Goal: Communication & Community: Answer question/provide support

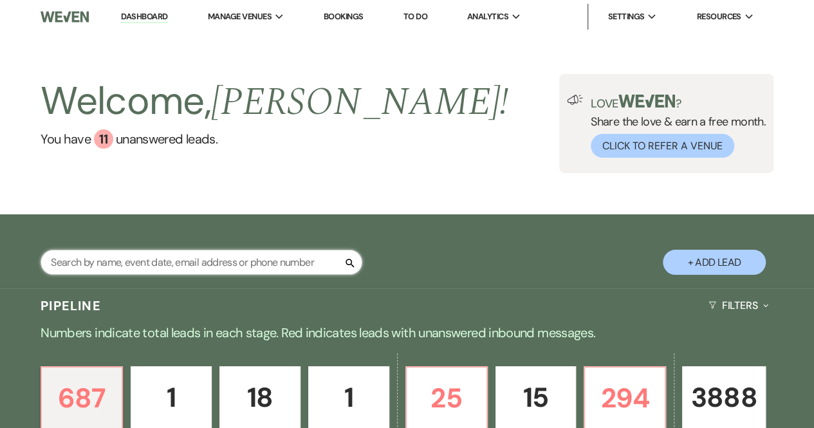
drag, startPoint x: 0, startPoint y: 0, endPoint x: 95, endPoint y: 266, distance: 282.9
click at [95, 266] on input "text" at bounding box center [202, 262] width 322 height 25
type input "[PERSON_NAME]"
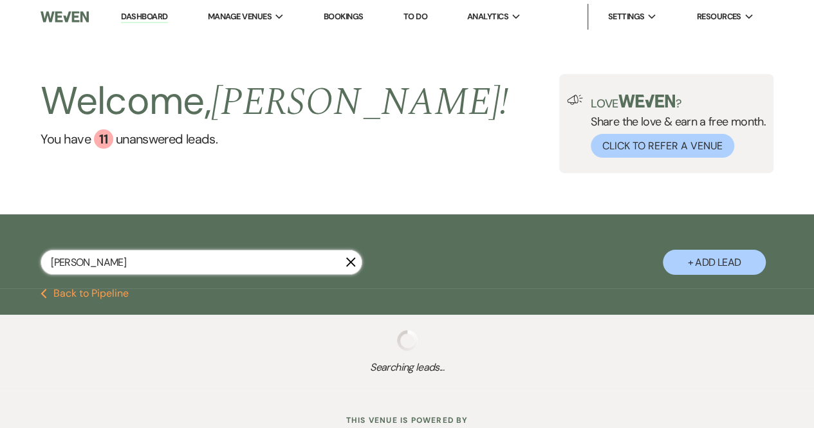
select select "5"
select select "8"
select select "5"
select select "8"
select select "5"
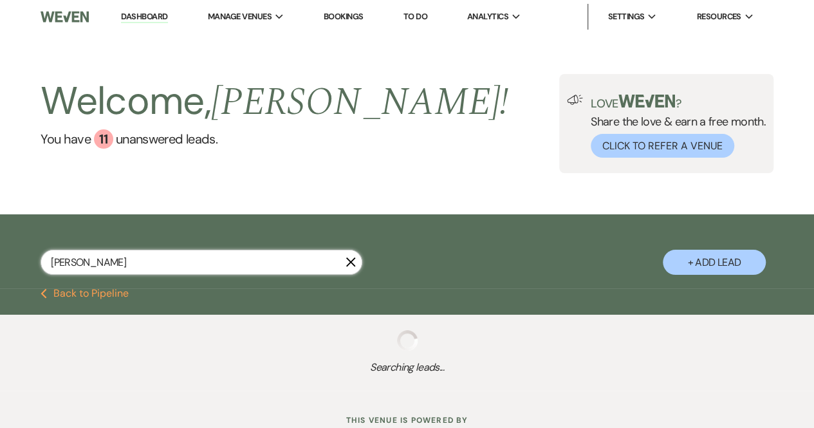
select select "8"
select select "5"
select select "8"
select select "5"
select select "8"
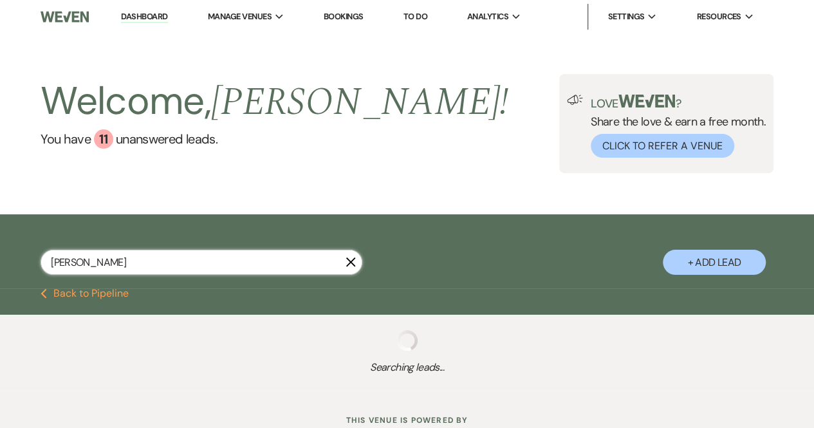
select select "10"
select select "8"
select select "5"
select select "8"
select select "5"
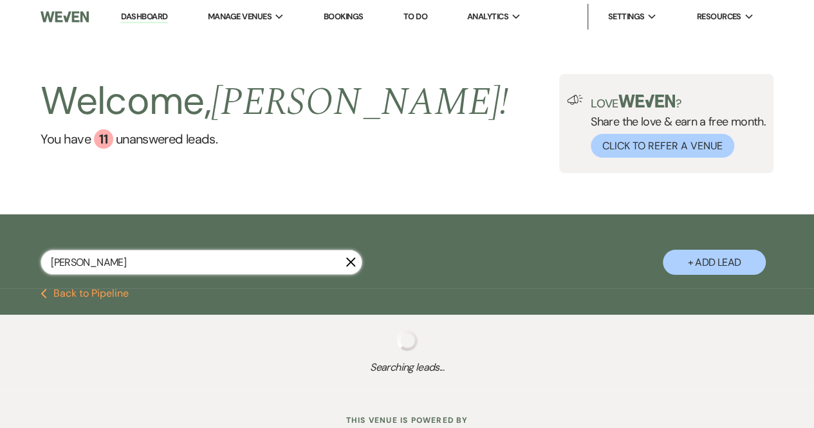
select select "8"
select select "5"
select select "8"
select select "5"
select select "8"
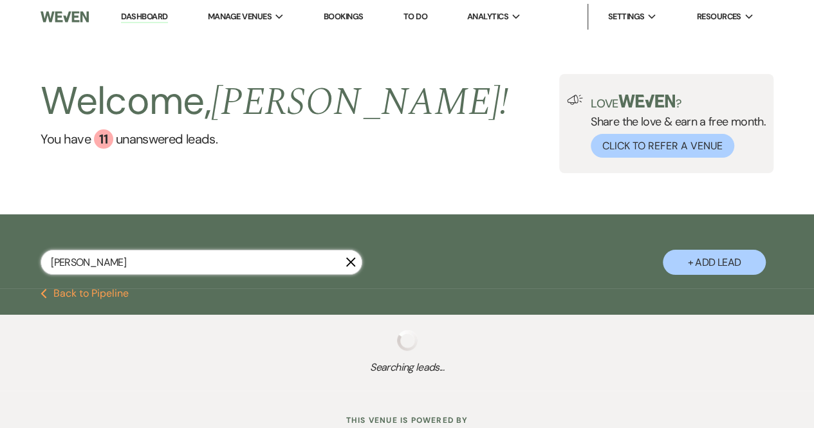
select select "5"
select select "8"
select select "5"
select select "8"
select select "5"
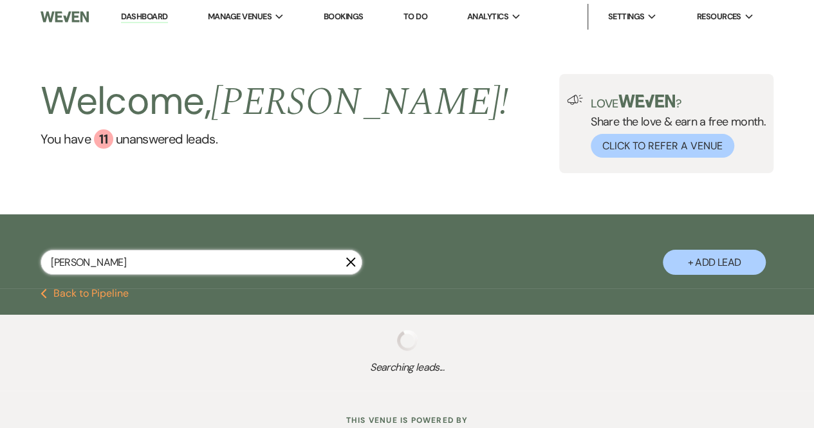
select select "8"
select select "5"
select select "8"
select select "5"
select select "8"
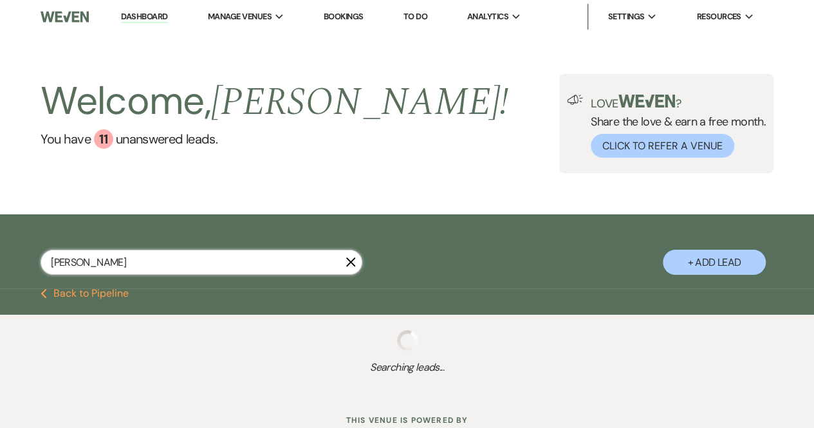
select select "5"
select select "8"
select select "5"
select select "8"
select select "5"
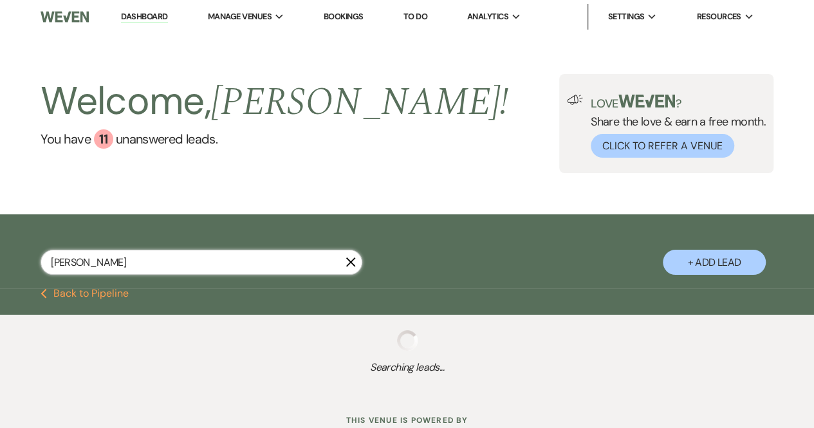
select select "8"
select select "5"
select select "8"
select select "5"
select select "8"
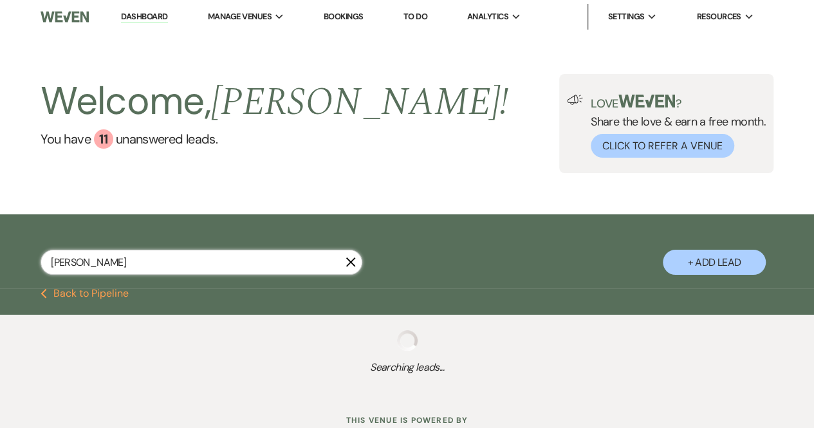
select select "5"
select select "8"
select select "5"
select select "8"
select select "5"
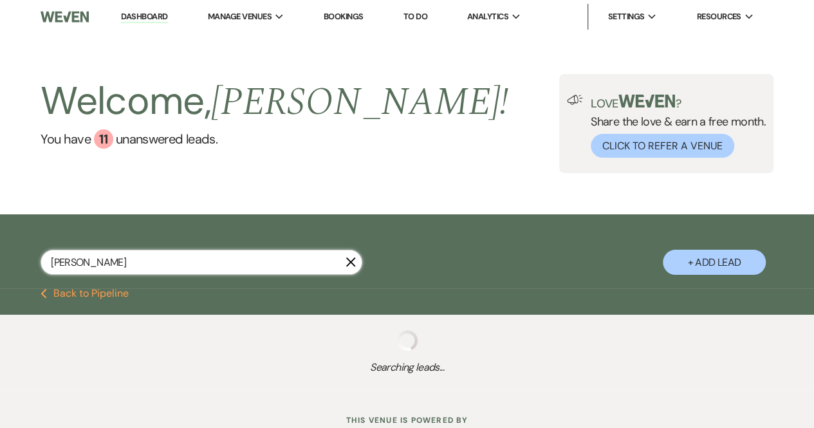
select select "8"
select select "5"
select select "8"
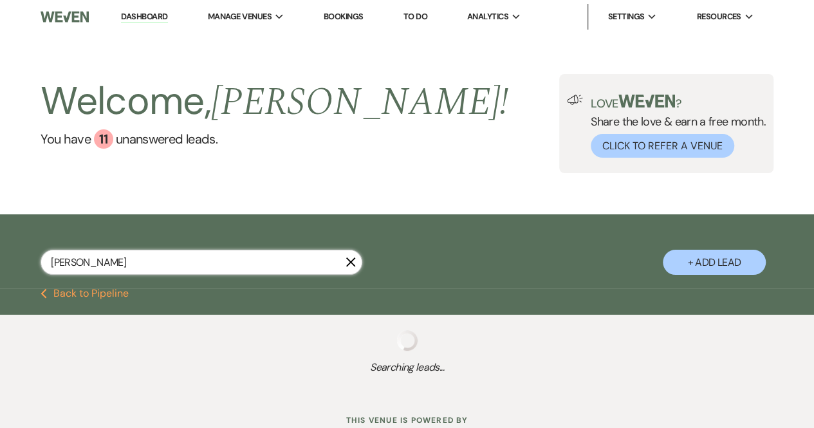
select select "8"
select select "5"
select select "8"
select select "5"
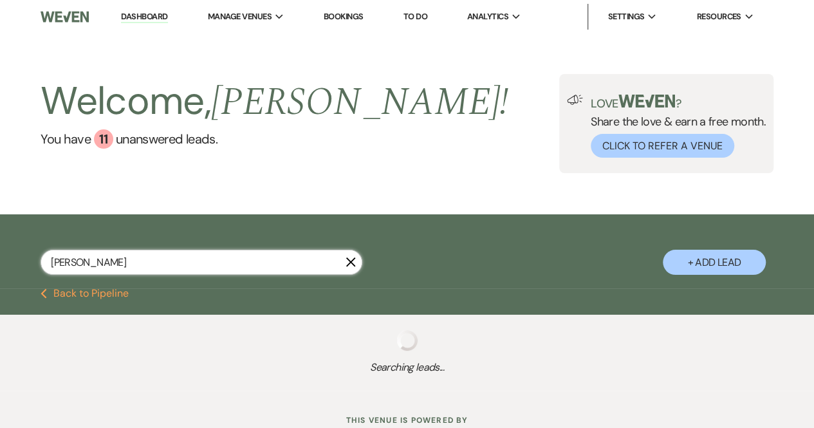
select select "8"
select select "5"
select select "8"
select select "5"
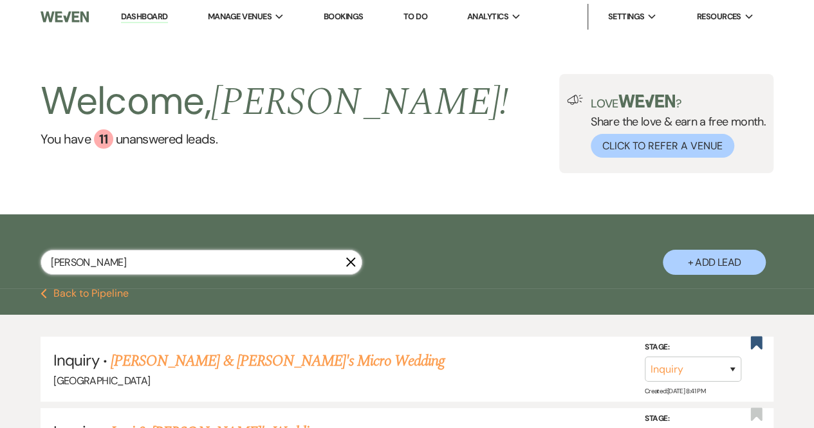
type input "[PERSON_NAME]"
click at [148, 6] on li "Dashboard" at bounding box center [144, 17] width 59 height 26
click at [148, 14] on link "Dashboard" at bounding box center [144, 17] width 46 height 12
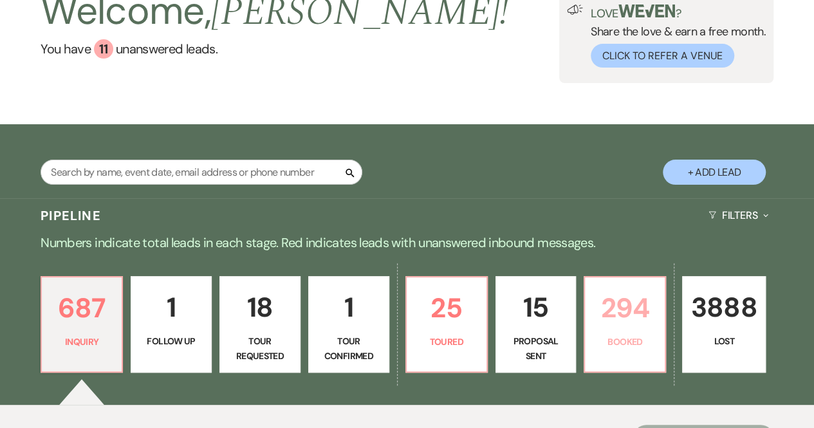
scroll to position [93, 0]
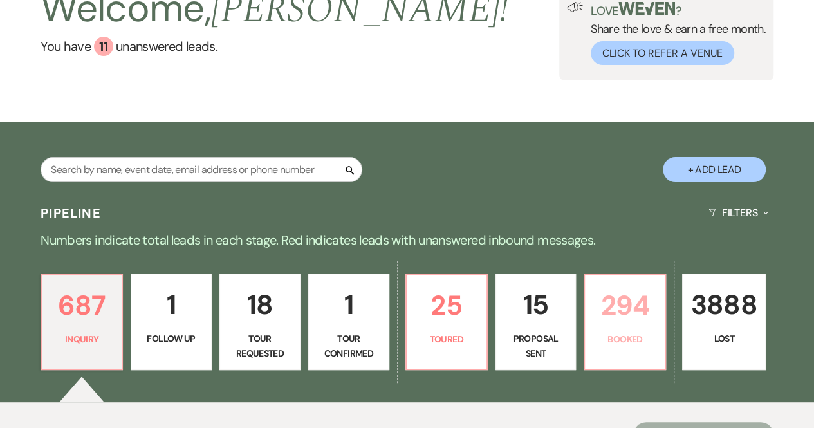
click at [623, 326] on p "294" at bounding box center [625, 305] width 64 height 43
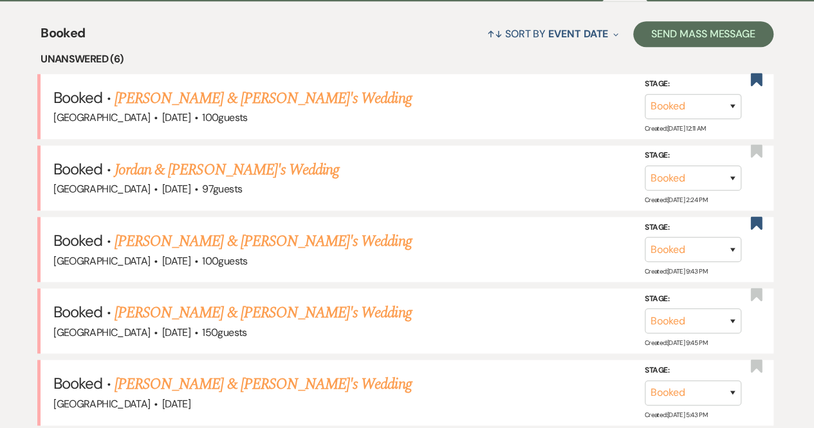
scroll to position [494, 0]
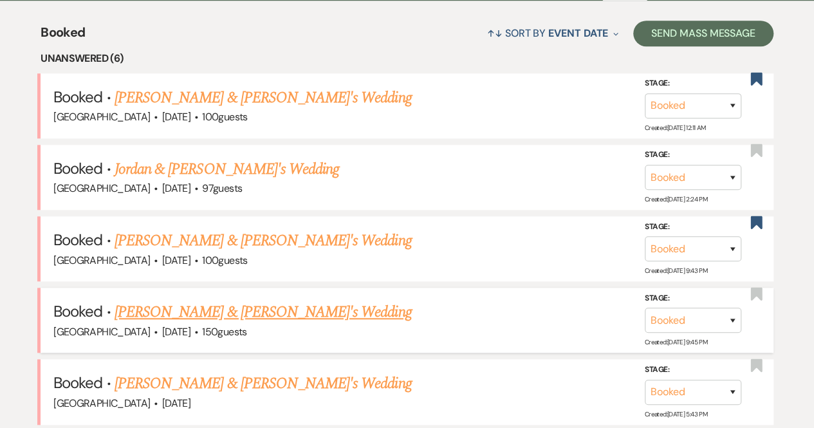
click at [295, 310] on link "[PERSON_NAME] & [PERSON_NAME]'s Wedding" at bounding box center [263, 312] width 297 height 23
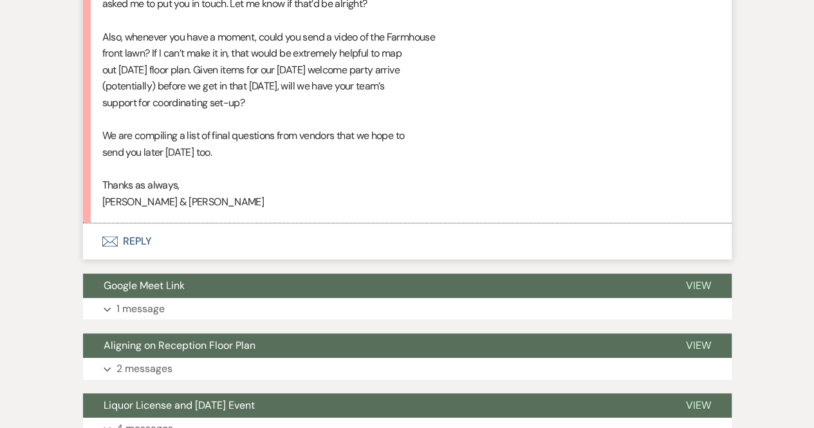
scroll to position [39291, 0]
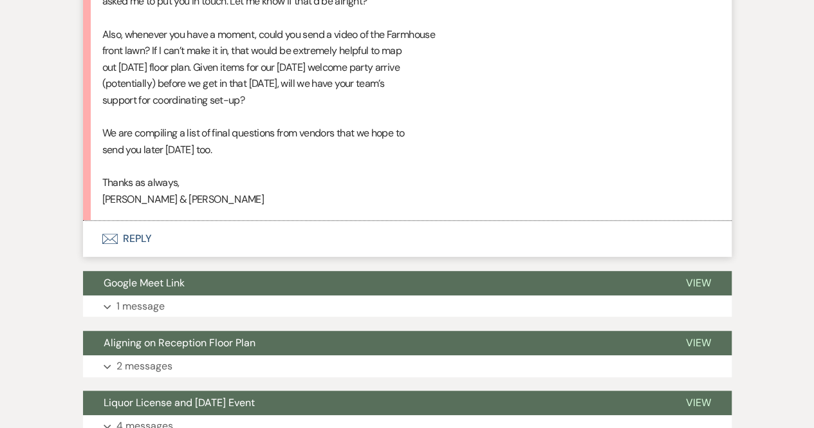
click at [136, 257] on button "Envelope Reply" at bounding box center [407, 239] width 649 height 36
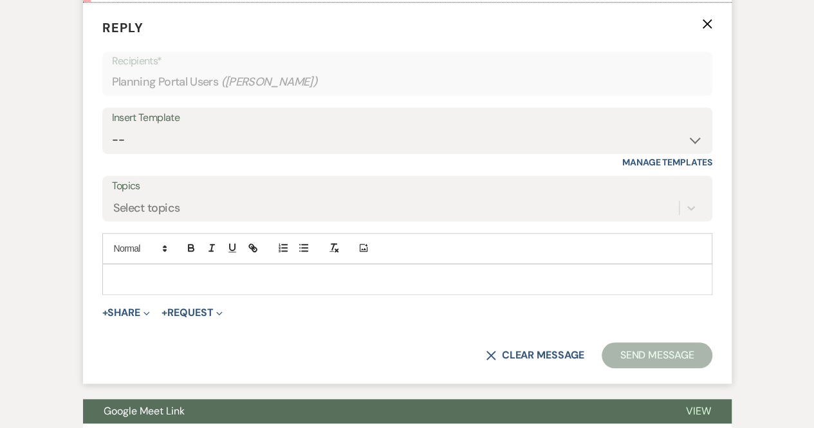
scroll to position [39510, 0]
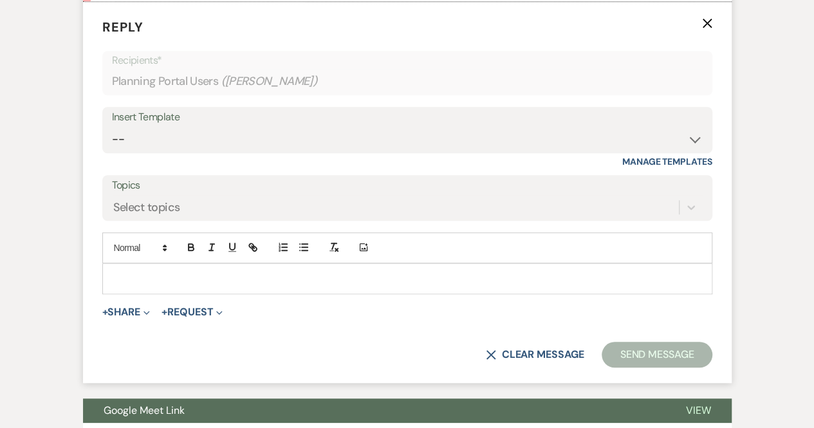
click at [127, 293] on div at bounding box center [407, 279] width 609 height 30
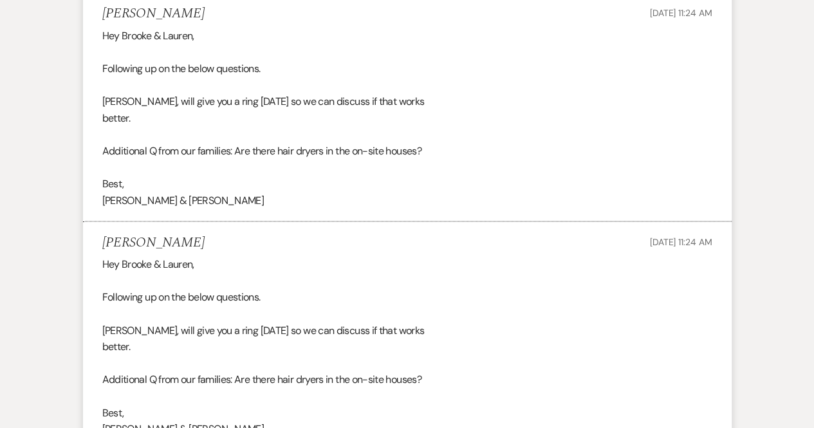
scroll to position [33014, 0]
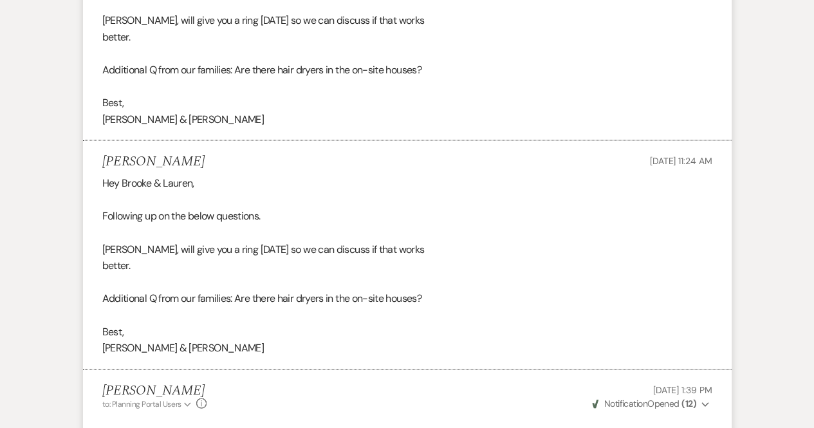
click at [409, 128] on div "Hey [PERSON_NAME] & [PERSON_NAME], Following up on the below questions. [PERSON…" at bounding box center [407, 37] width 610 height 181
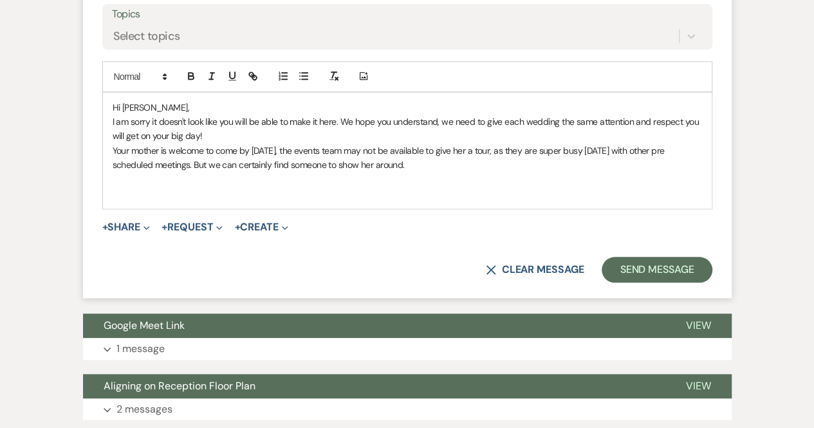
scroll to position [39682, 0]
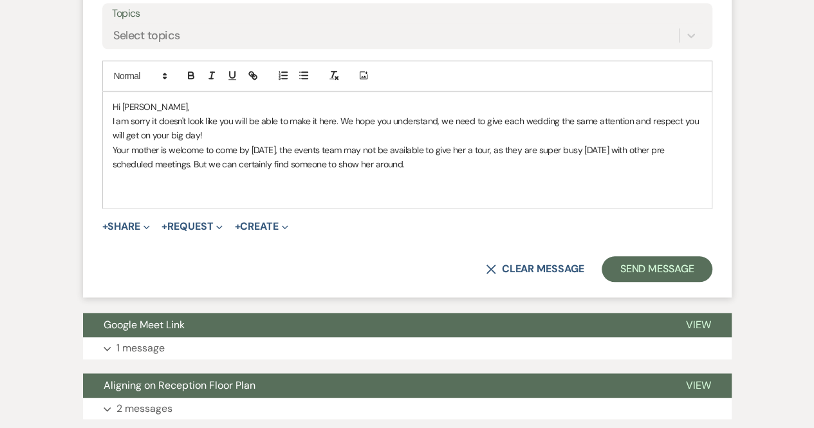
click at [391, 172] on p "Your mother is welcome to come by [DATE], the events team may not be available …" at bounding box center [407, 157] width 589 height 29
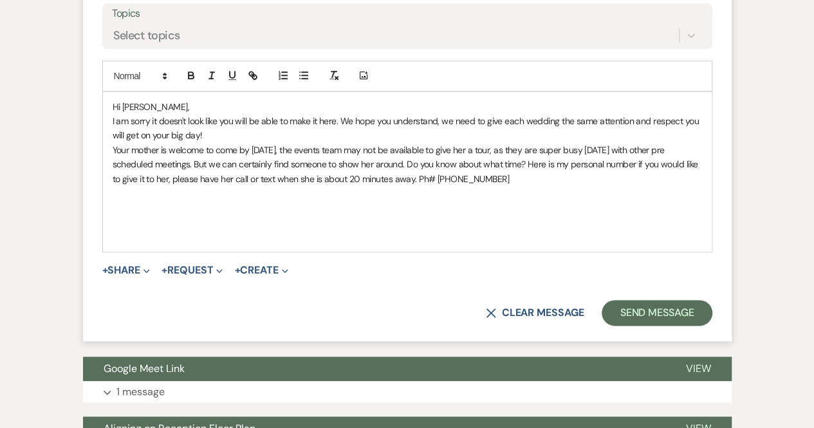
click at [239, 143] on p "I am sorry it doesn't look like you will be able to make it here. We hope you u…" at bounding box center [407, 128] width 589 height 29
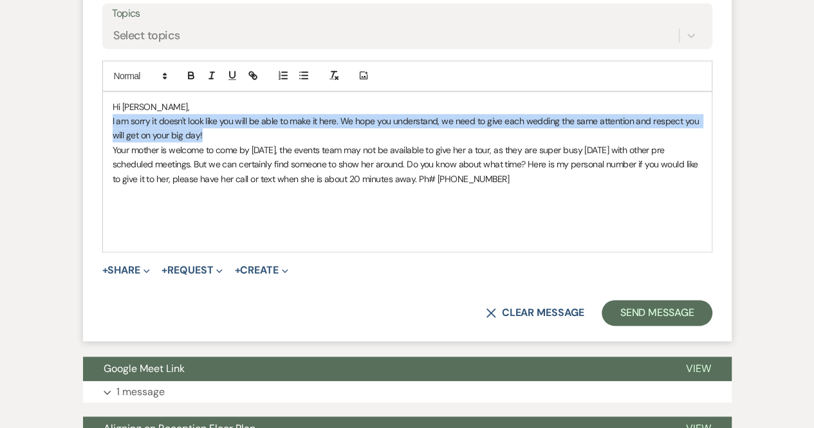
drag, startPoint x: 239, startPoint y: 213, endPoint x: 111, endPoint y: 204, distance: 129.0
click at [111, 204] on div "Hi [PERSON_NAME], I am sorry it doesn't look like you will be able to make it h…" at bounding box center [407, 172] width 609 height 160
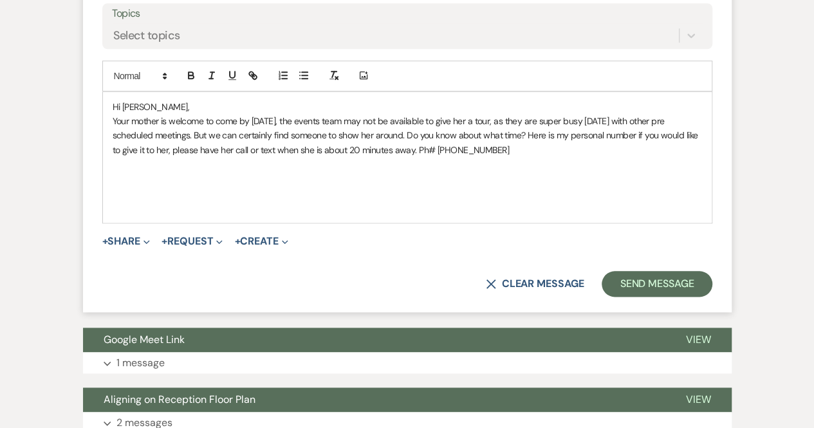
click at [476, 157] on p "Your mother is welcome to come by [DATE], the events team may not be available …" at bounding box center [407, 135] width 589 height 43
click at [645, 157] on p "Your mother is welcome to come by [DATE], the events team may not be available …" at bounding box center [407, 135] width 589 height 43
click at [147, 157] on p "Your mother is welcome to come by [DATE], the events team may not be available …" at bounding box center [407, 135] width 589 height 43
click at [633, 157] on p "Your mother is welcome to come by [DATE], the events team may not be available …" at bounding box center [407, 135] width 589 height 43
click at [699, 157] on p "Your mother is welcome to come by [DATE], the events team may not be available …" at bounding box center [407, 135] width 589 height 43
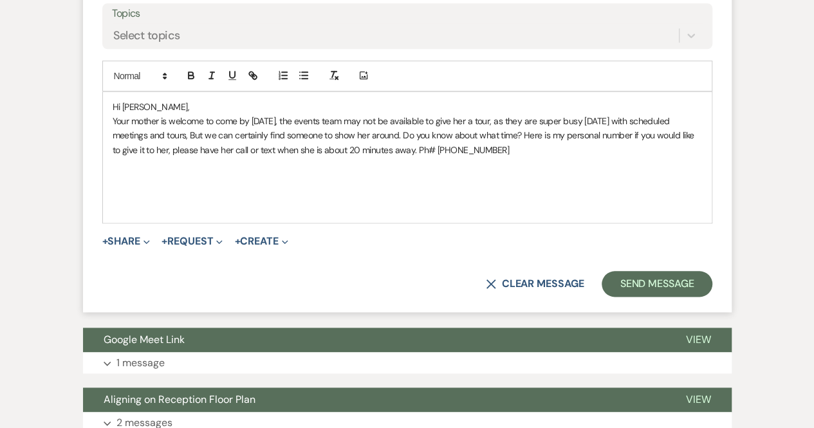
click at [156, 157] on p "Your mother is welcome to come by [DATE], the events team may not be available …" at bounding box center [407, 135] width 589 height 43
click at [476, 157] on p "Your mother is welcome to come by [DATE], the events team may not be available …" at bounding box center [407, 135] width 589 height 43
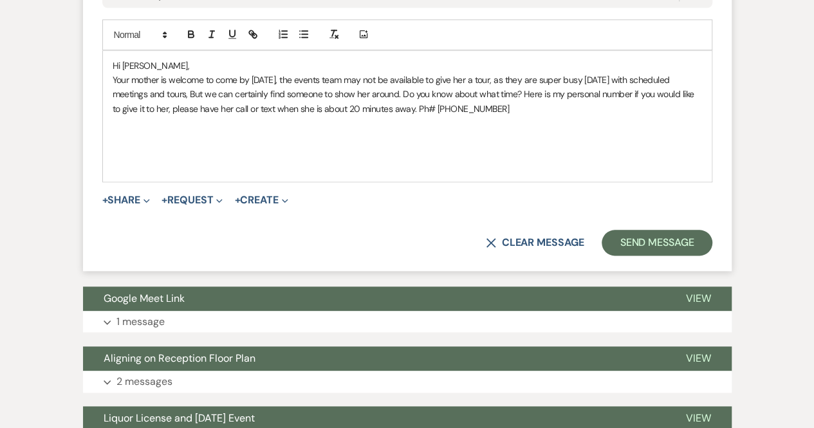
scroll to position [39724, 0]
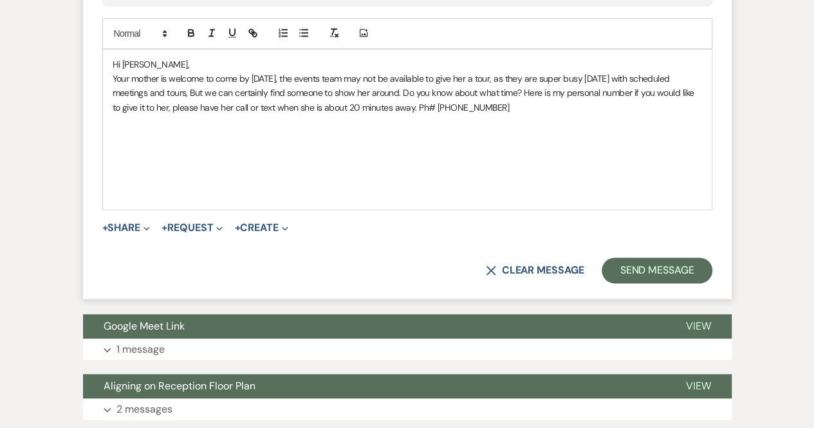
click at [166, 201] on p at bounding box center [407, 194] width 589 height 14
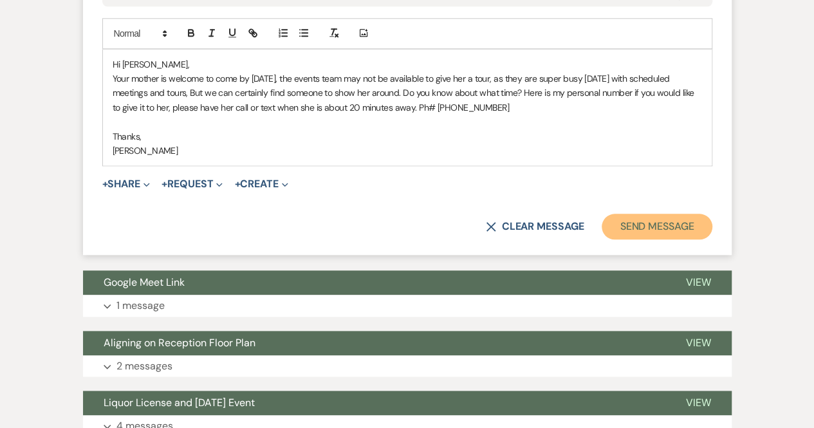
click at [675, 239] on button "Send Message" at bounding box center [657, 227] width 110 height 26
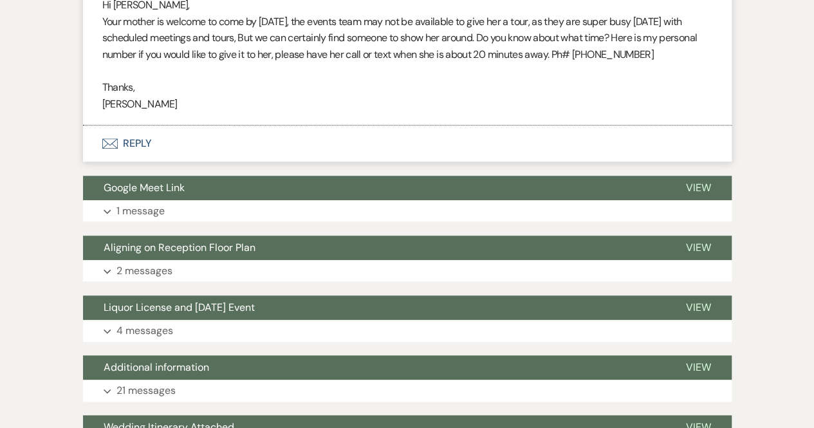
scroll to position [39580, 0]
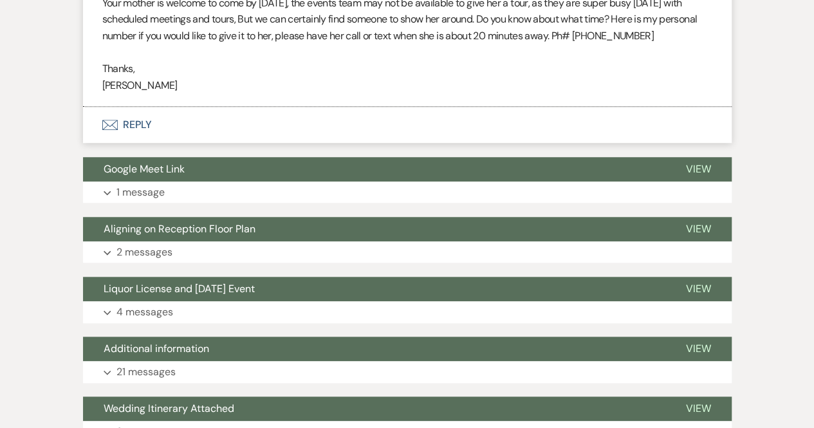
click at [130, 143] on button "Envelope Reply" at bounding box center [407, 125] width 649 height 36
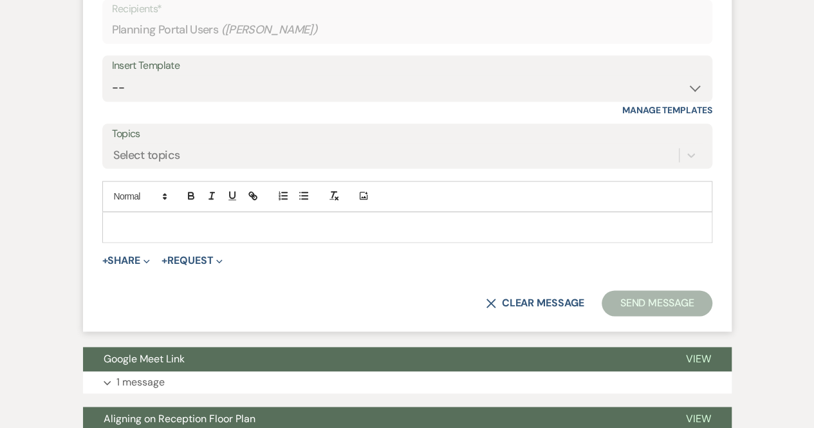
scroll to position [39741, 0]
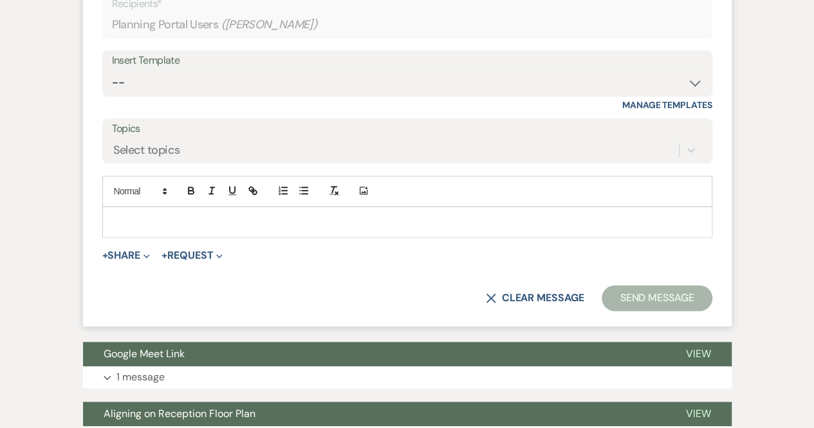
click at [134, 229] on p at bounding box center [407, 222] width 589 height 14
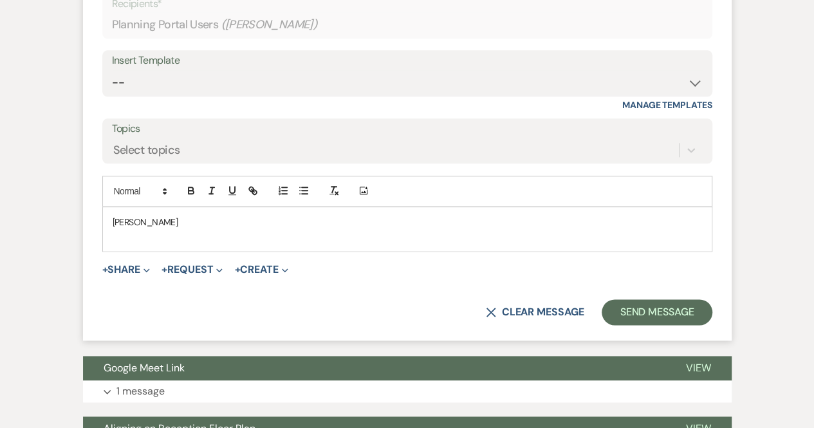
click at [151, 229] on p "[PERSON_NAME]" at bounding box center [407, 222] width 589 height 14
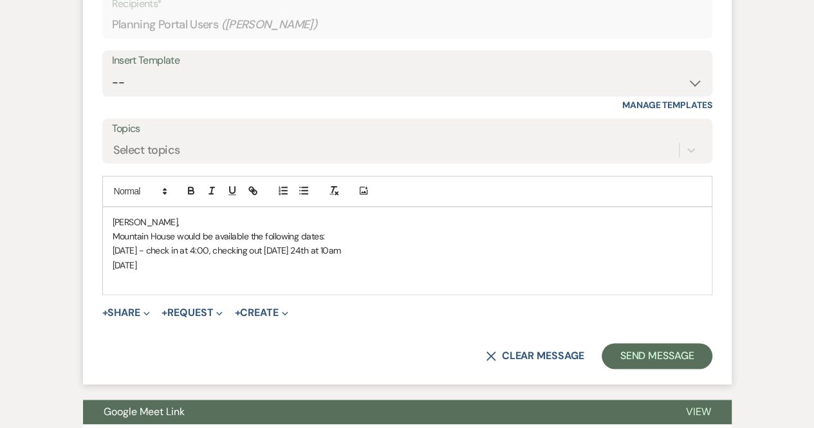
click at [219, 257] on p "[DATE] - check in at 4:00, checking out [DATE] 24th at 10am" at bounding box center [407, 250] width 589 height 14
click at [200, 272] on p "[DATE]" at bounding box center [407, 265] width 589 height 14
click at [199, 272] on p "[DATE], check in at 4:00" at bounding box center [407, 265] width 589 height 14
click at [283, 272] on p "[DATE], check in at 4:00" at bounding box center [407, 265] width 589 height 14
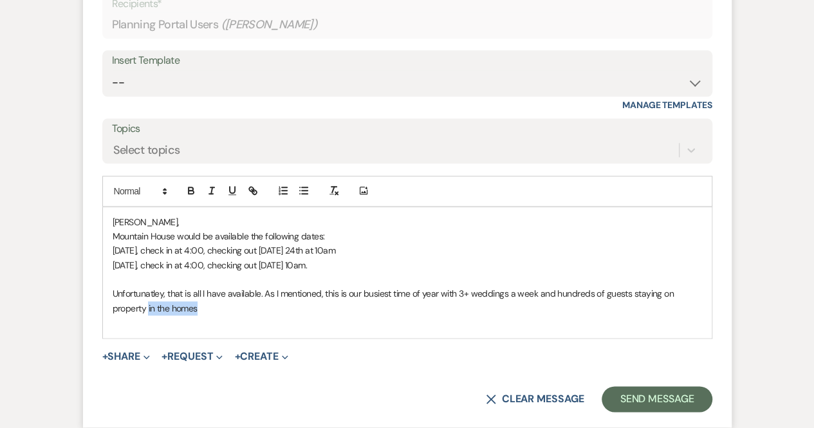
drag, startPoint x: 209, startPoint y: 387, endPoint x: 148, endPoint y: 384, distance: 61.2
click at [148, 315] on p "Unfortunatley, that is all I have available. As I mentioned, this is our busies…" at bounding box center [407, 300] width 589 height 29
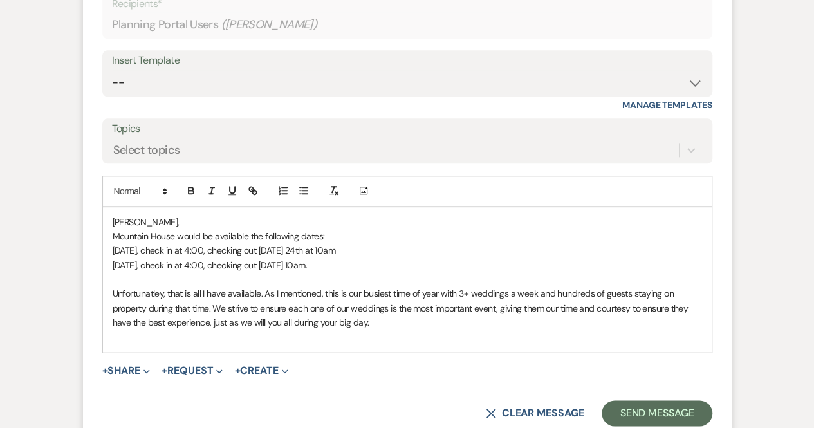
click at [331, 243] on p "Mountain House would be available the following dates:" at bounding box center [407, 236] width 589 height 14
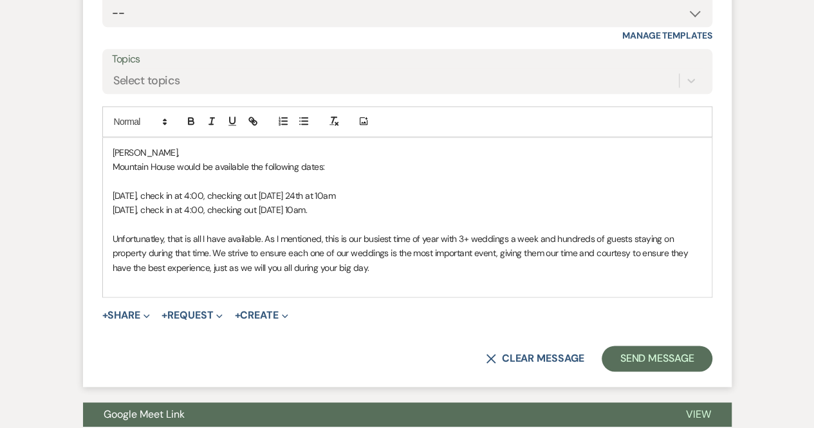
scroll to position [39811, 0]
click at [373, 275] on p "Unfortunatley, that is all I have available. As I mentioned, this is our busies…" at bounding box center [407, 253] width 589 height 43
click at [189, 275] on p "Unfortunatley, that is all I have available. As I mentioned, this is our busies…" at bounding box center [407, 253] width 589 height 43
click at [379, 275] on p "Unfortunatley, that is all I have available. As I mentioned, this is our busies…" at bounding box center [407, 253] width 589 height 43
click at [315, 275] on p "Unfortunatley, that is all I have available. As I mentioned, this is our busies…" at bounding box center [407, 253] width 589 height 43
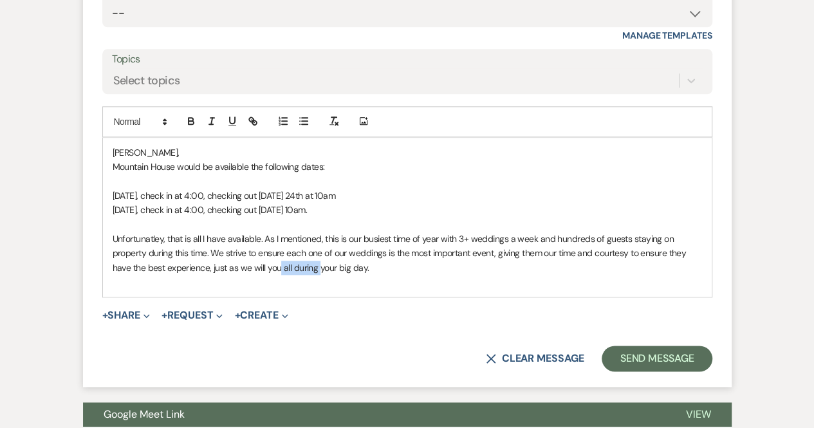
drag, startPoint x: 319, startPoint y: 343, endPoint x: 279, endPoint y: 343, distance: 39.3
click at [279, 275] on p "Unfortunatley, that is all I have available. As I mentioned, this is our busies…" at bounding box center [407, 253] width 589 height 43
click at [281, 275] on p "Unfortunatley, that is all I have available. As I mentioned, this is our busies…" at bounding box center [407, 253] width 589 height 43
click at [339, 275] on p "Unfortunatley, that is all I have available. As I mentioned, this is our busies…" at bounding box center [407, 253] width 589 height 43
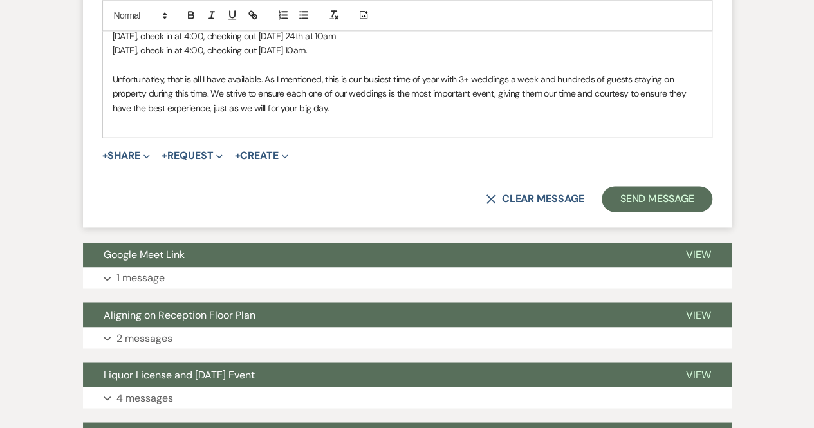
scroll to position [39863, 0]
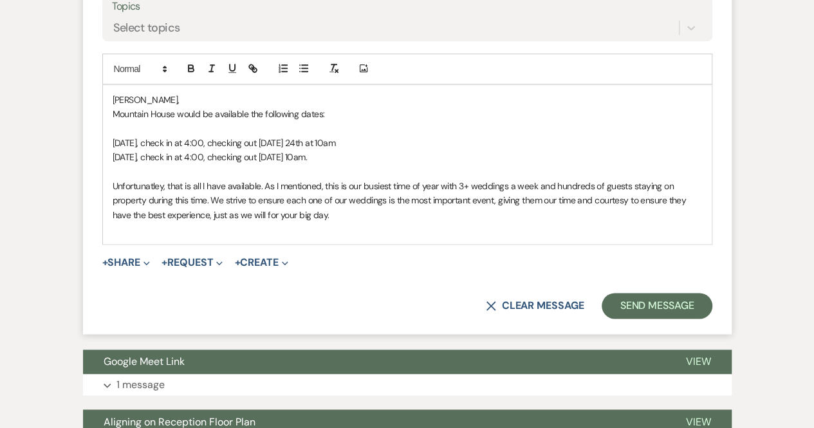
click at [354, 222] on p "Unfortunatley, that is all I have available. As I mentioned, this is our busies…" at bounding box center [407, 200] width 589 height 43
click at [341, 222] on p "Unfortunatley, that is all I have available. As I mentioned, this is our busies…" at bounding box center [407, 200] width 589 height 43
click at [337, 222] on p "Unfortunatley, that is all I have available. As I mentioned, this is our busies…" at bounding box center [407, 200] width 589 height 43
click at [349, 222] on p "Unfortunatley, that is all I have available. As I mentioned, this is our busies…" at bounding box center [407, 200] width 589 height 43
click at [360, 222] on p "Unfortunatley, that is all I have available. As I mentioned, this is our busies…" at bounding box center [407, 200] width 589 height 43
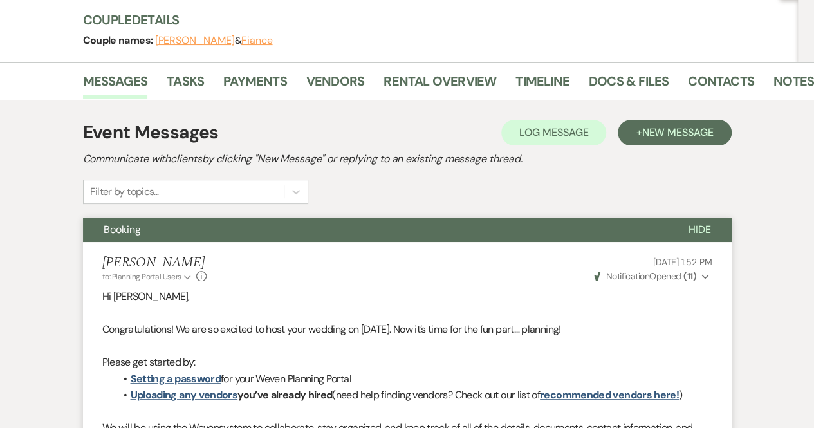
scroll to position [0, 0]
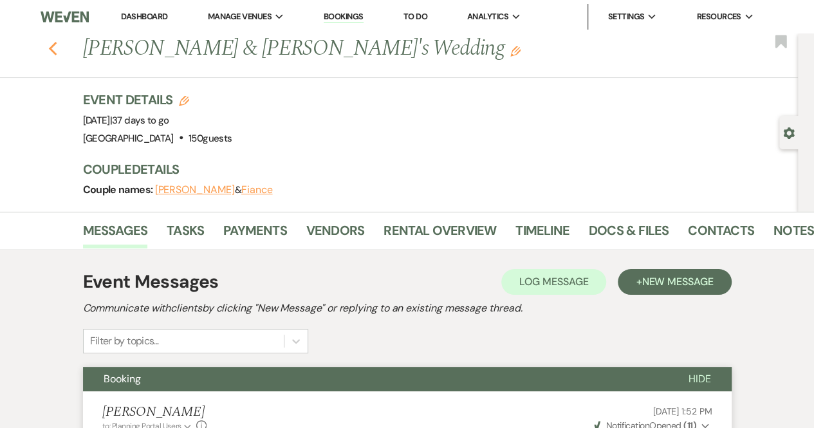
click at [56, 42] on icon "Previous" at bounding box center [53, 48] width 10 height 15
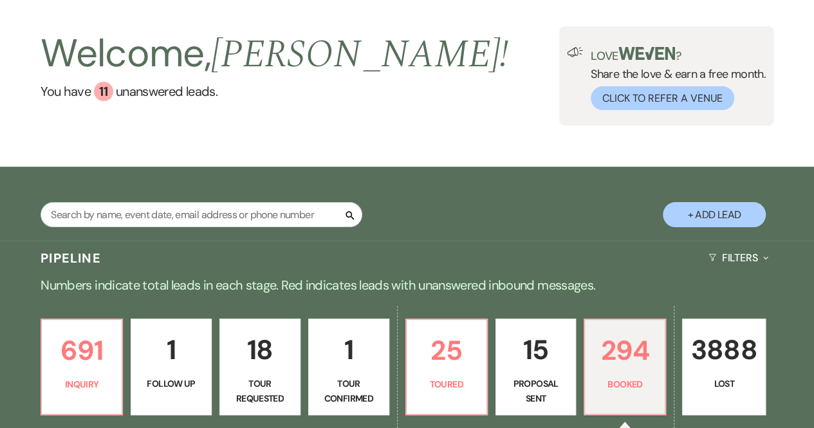
scroll to position [46, 0]
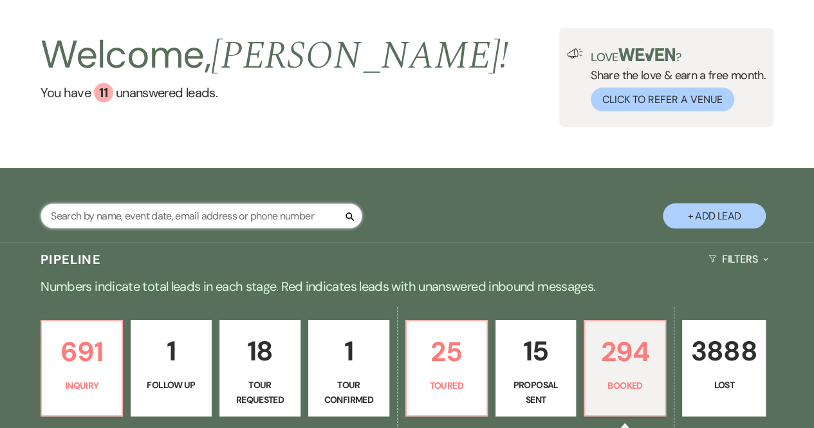
click at [182, 207] on input "text" at bounding box center [202, 215] width 322 height 25
type input "[PERSON_NAME]"
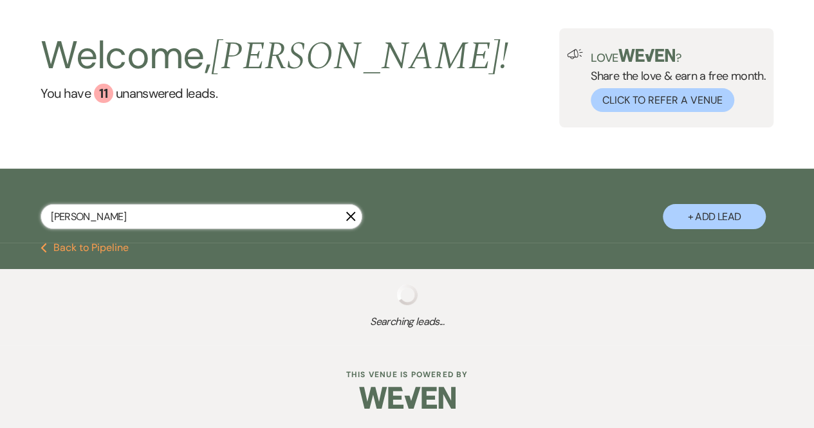
select select "8"
select select "5"
select select "8"
select select "5"
select select "8"
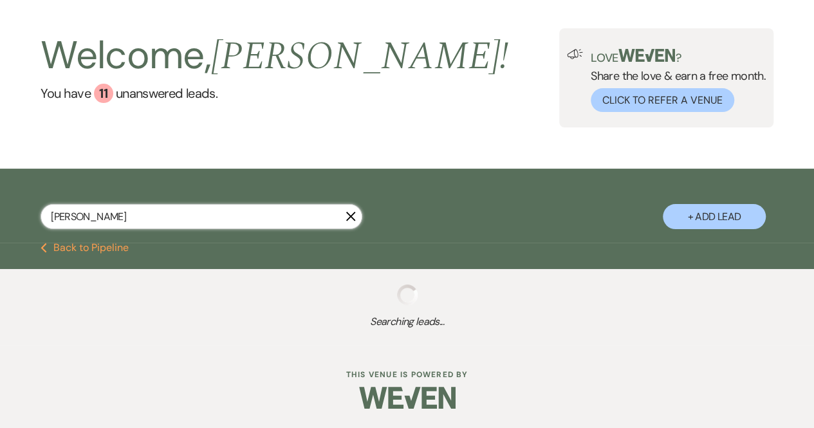
select select "7"
select select "8"
select select "5"
select select "8"
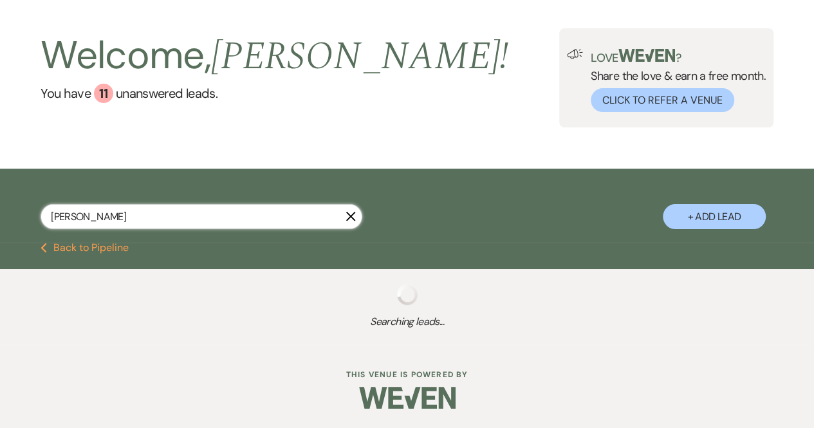
select select "5"
select select "8"
select select "5"
select select "8"
select select "5"
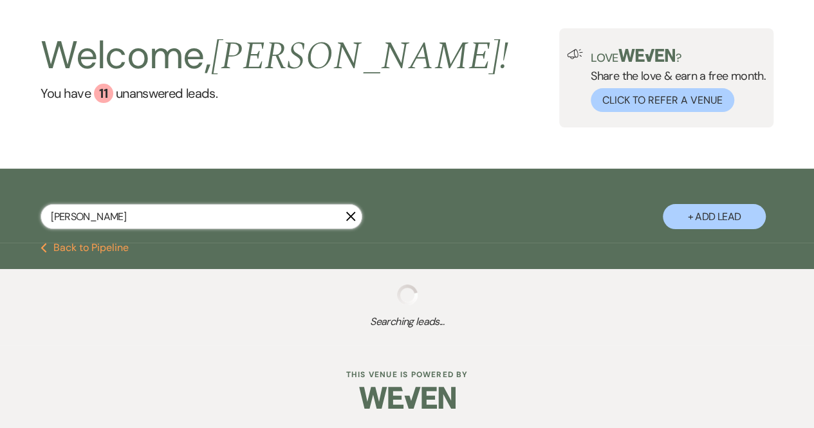
select select "8"
select select "5"
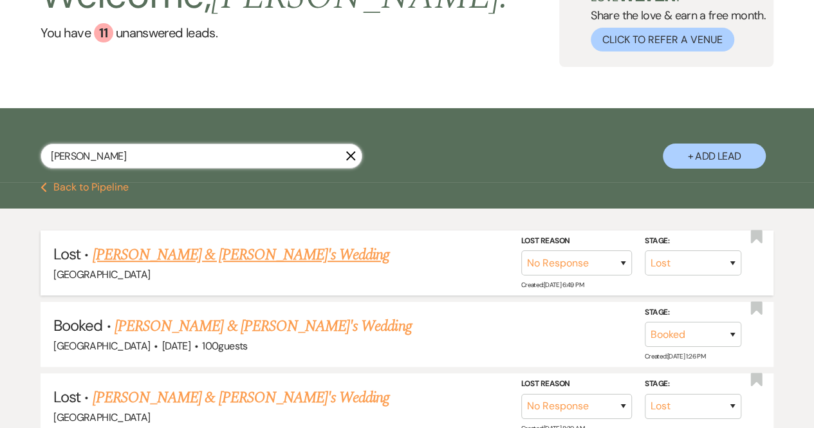
scroll to position [108, 0]
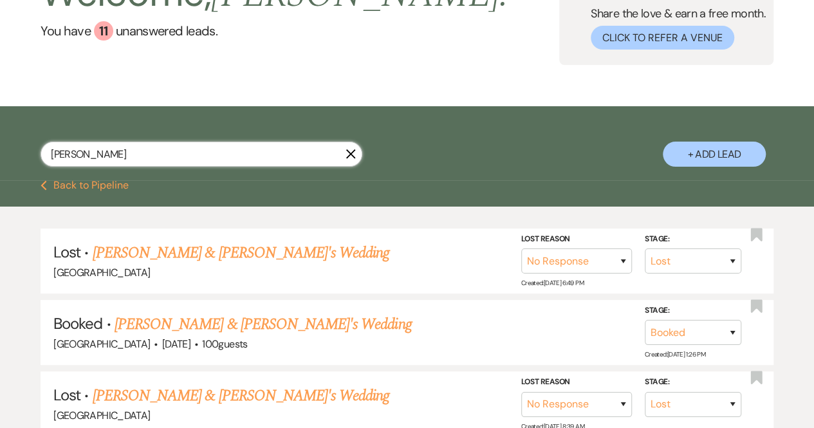
click at [98, 150] on input "[PERSON_NAME]" at bounding box center [202, 154] width 322 height 25
type input "[PERSON_NAME]"
click at [69, 84] on div "Welcome, [PERSON_NAME] ! You have 11 unanswered lead s . Love ? Share the love …" at bounding box center [407, 15] width 814 height 181
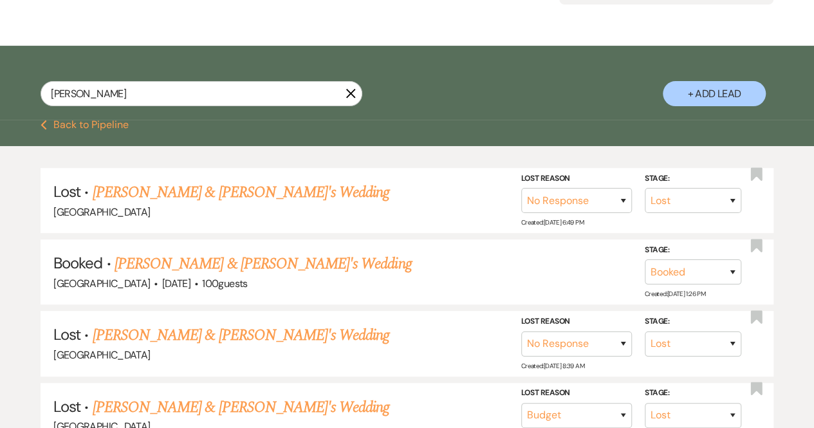
scroll to position [171, 0]
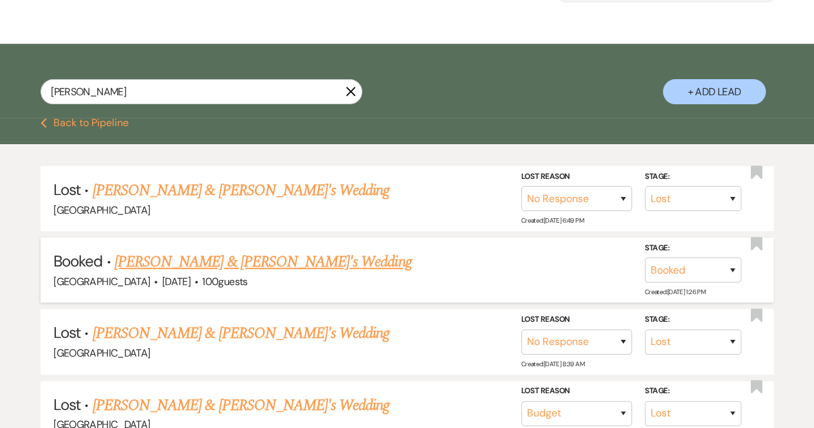
click at [234, 257] on link "[PERSON_NAME] & [PERSON_NAME]'s Wedding" at bounding box center [263, 261] width 297 height 23
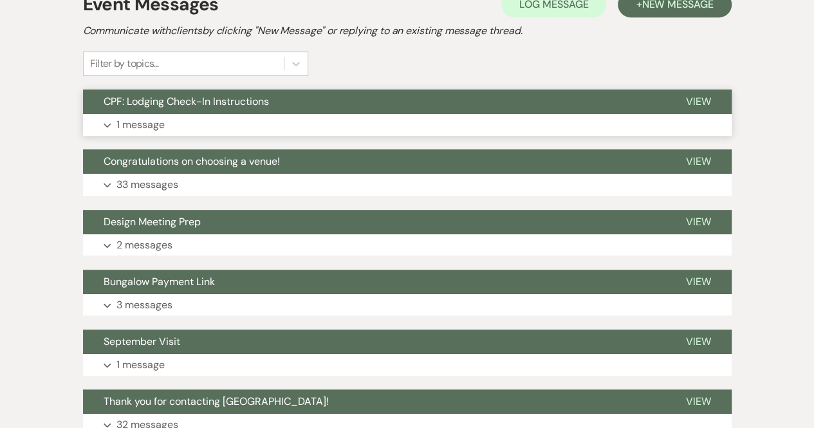
scroll to position [297, 0]
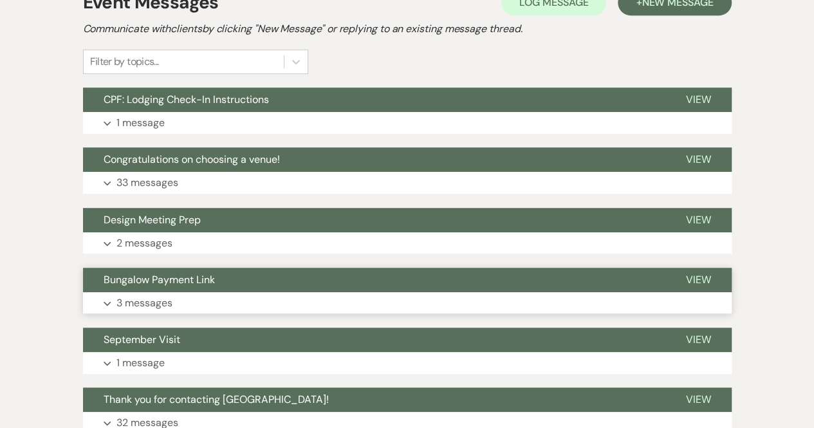
click at [161, 297] on p "3 messages" at bounding box center [144, 303] width 56 height 17
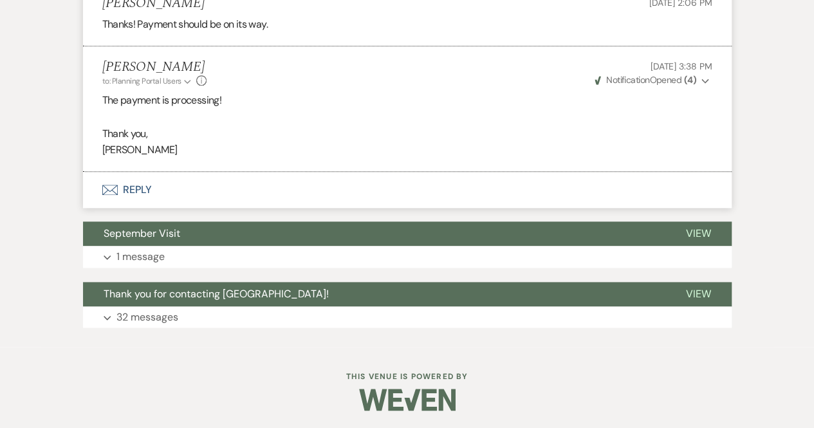
scroll to position [714, 0]
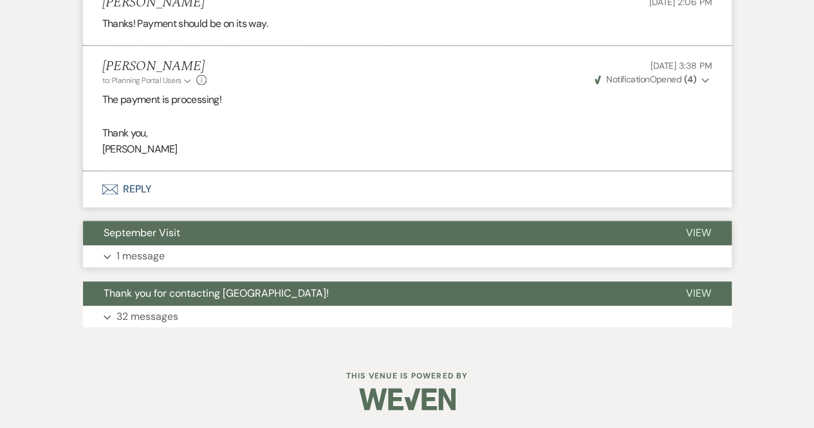
click at [154, 252] on p "1 message" at bounding box center [140, 256] width 48 height 17
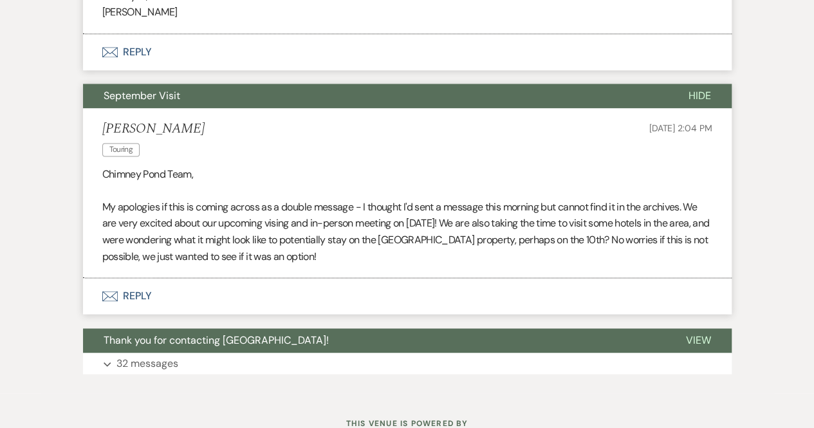
scroll to position [852, 0]
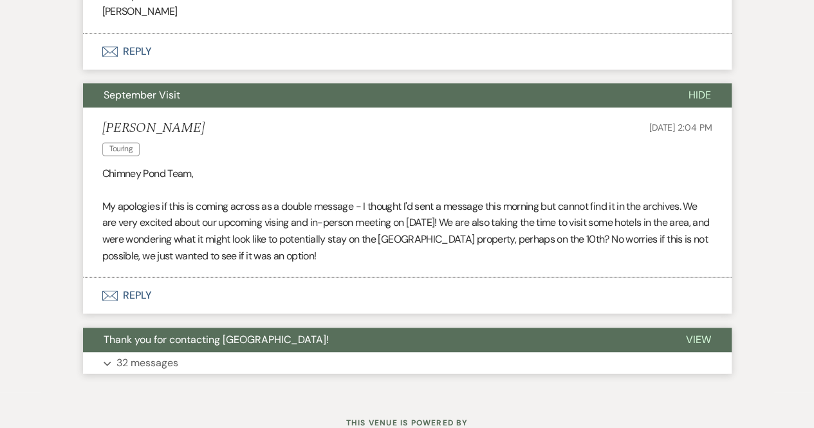
click at [130, 361] on p "32 messages" at bounding box center [147, 363] width 62 height 17
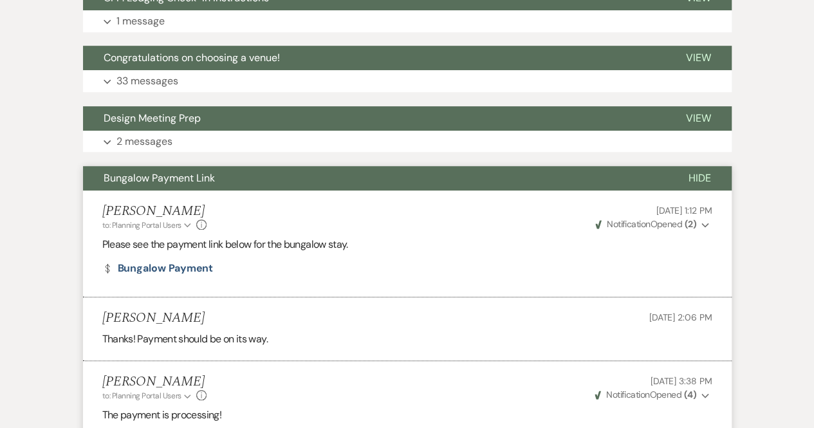
scroll to position [0, 0]
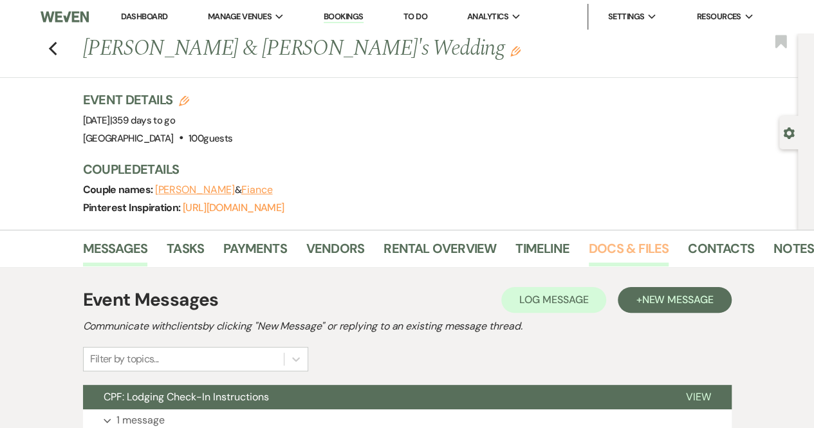
click at [644, 244] on link "Docs & Files" at bounding box center [629, 252] width 80 height 28
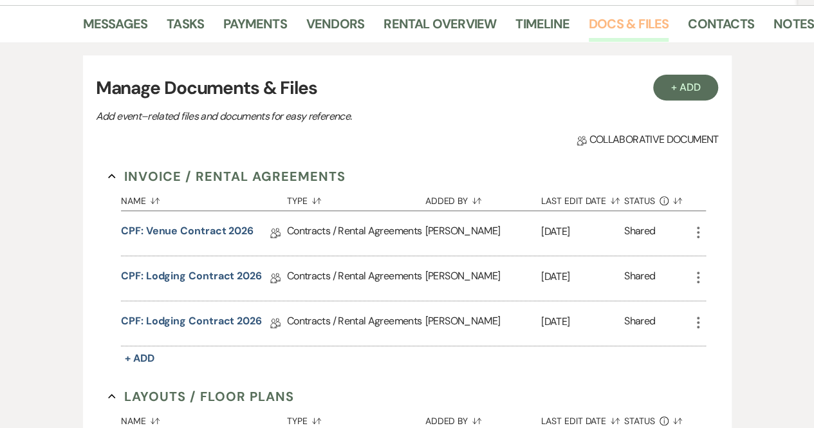
scroll to position [225, 0]
click at [201, 317] on link "CPF: Lodging Contract 2026" at bounding box center [191, 323] width 141 height 20
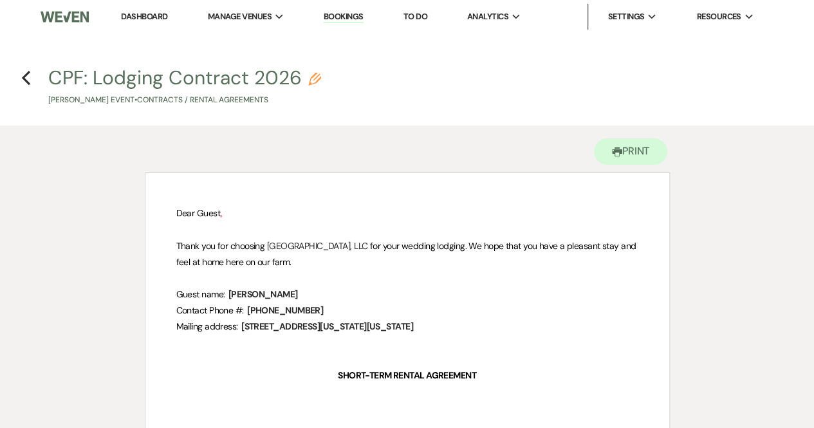
click at [32, 82] on h4 "Previous CPF: Lodging Contract 2026 Pencil [PERSON_NAME] Event • Contracts / Re…" at bounding box center [407, 85] width 814 height 42
click at [24, 75] on use "button" at bounding box center [26, 78] width 8 height 14
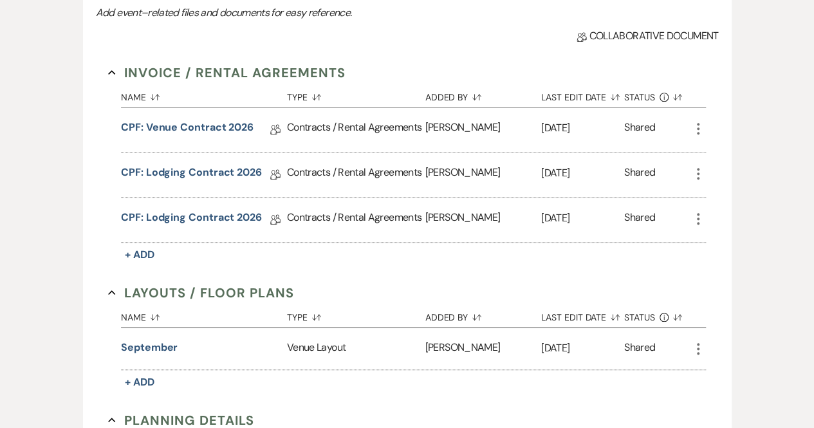
scroll to position [329, 0]
click at [411, 322] on button "Type Sort Default" at bounding box center [356, 314] width 138 height 24
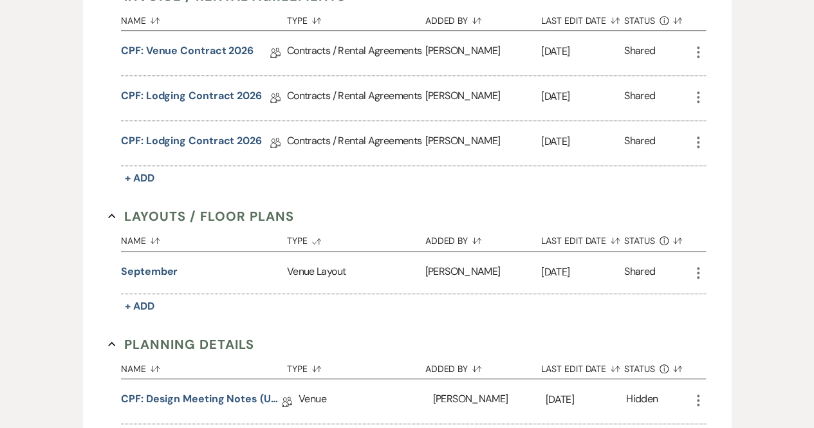
scroll to position [405, 0]
click at [219, 142] on link "CPF: Lodging Contract 2026" at bounding box center [191, 143] width 141 height 20
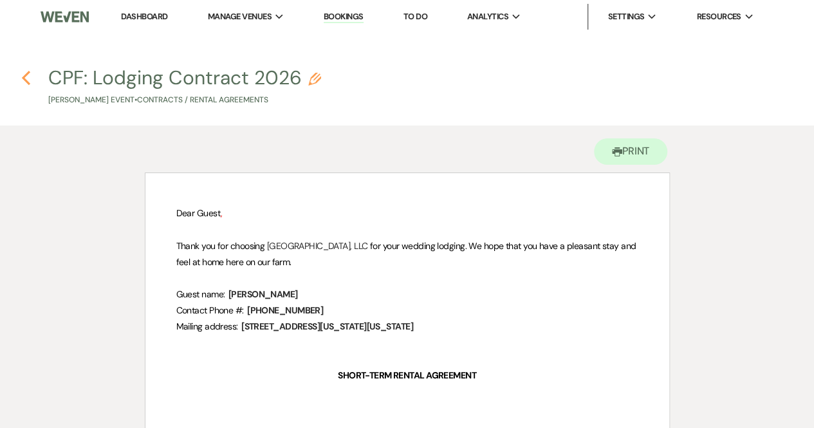
click at [27, 80] on icon "Previous" at bounding box center [26, 77] width 10 height 15
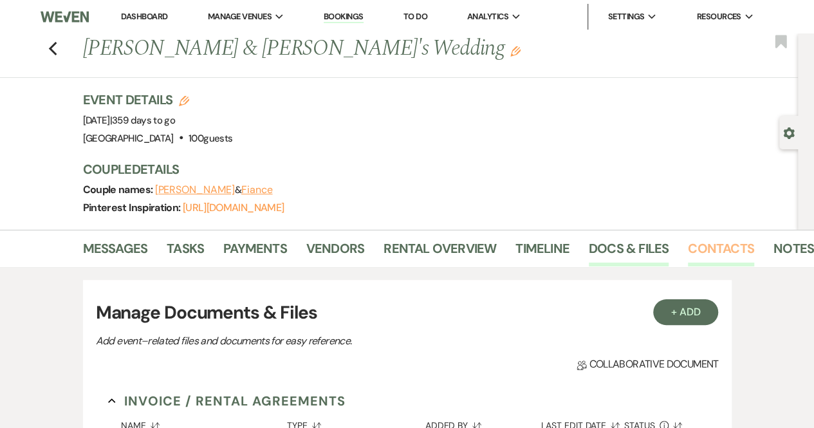
click at [720, 245] on link "Contacts" at bounding box center [721, 252] width 66 height 28
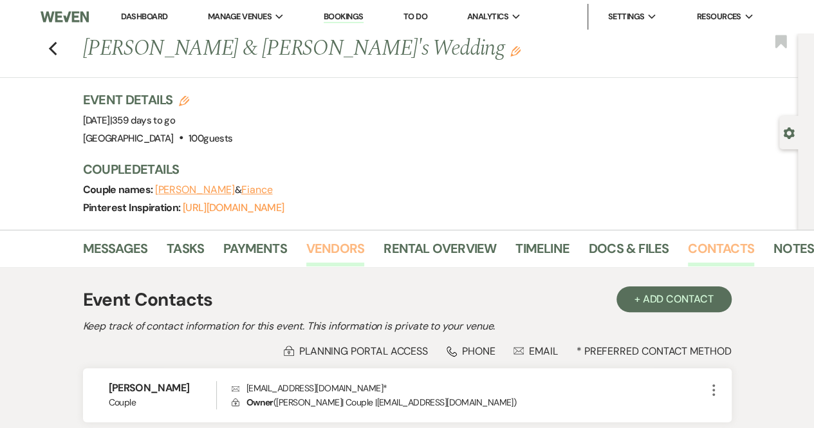
scroll to position [107, 0]
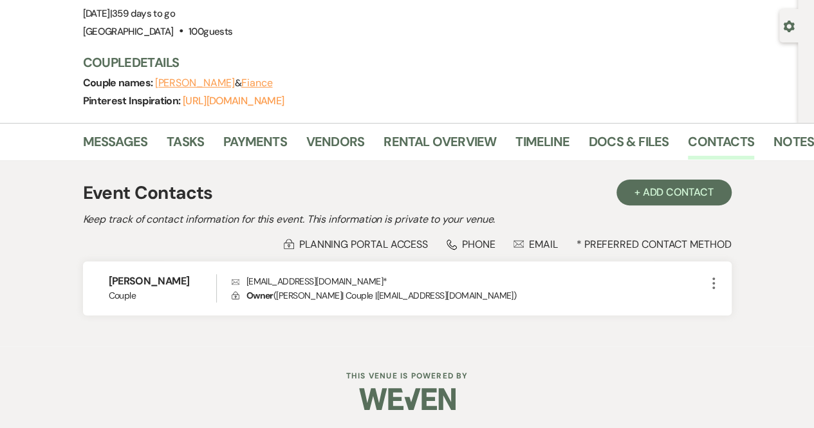
click at [482, 243] on div "Phone Phone" at bounding box center [471, 244] width 49 height 14
select select "8"
select select "5"
select select "8"
select select "5"
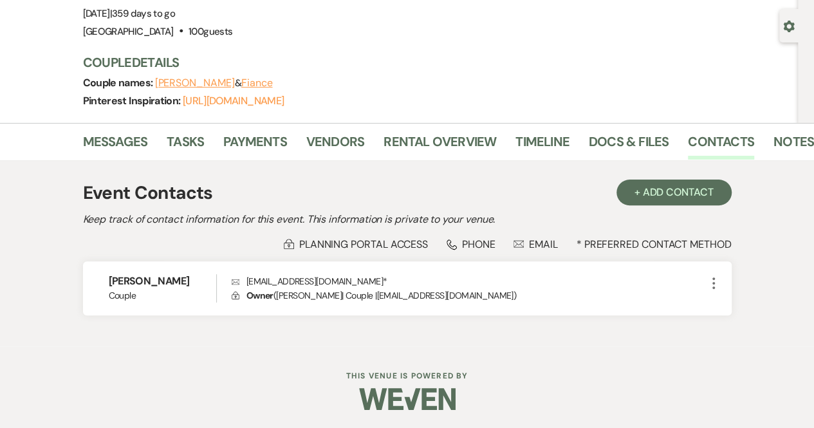
select select "8"
select select "7"
select select "8"
select select "5"
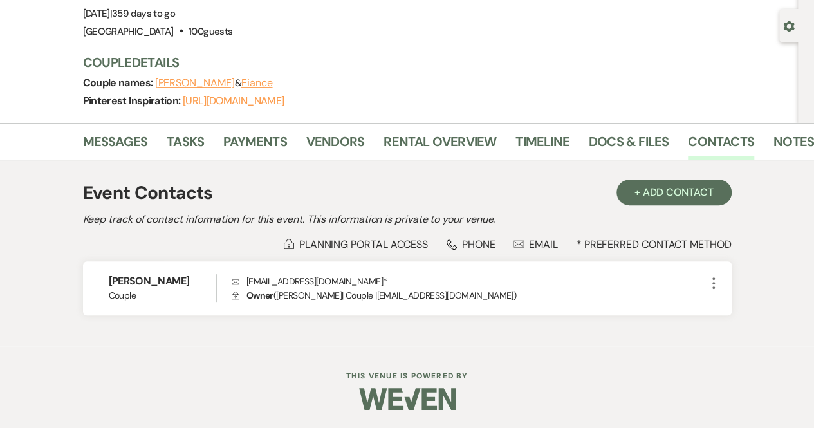
select select "8"
select select "5"
select select "8"
select select "5"
select select "8"
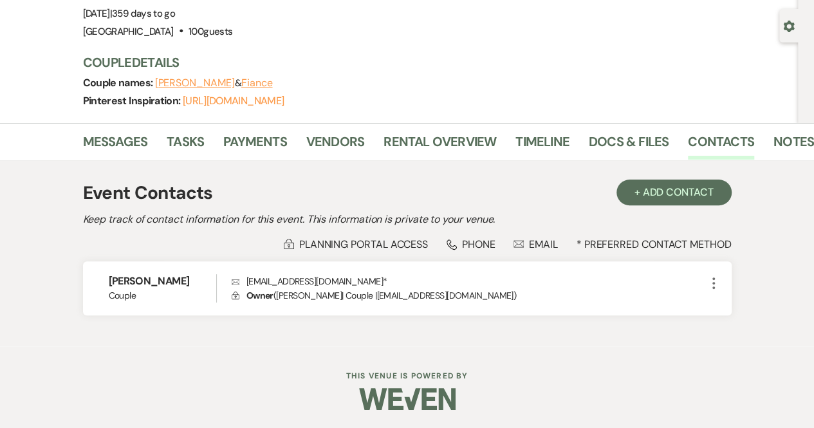
select select "5"
select select "8"
select select "5"
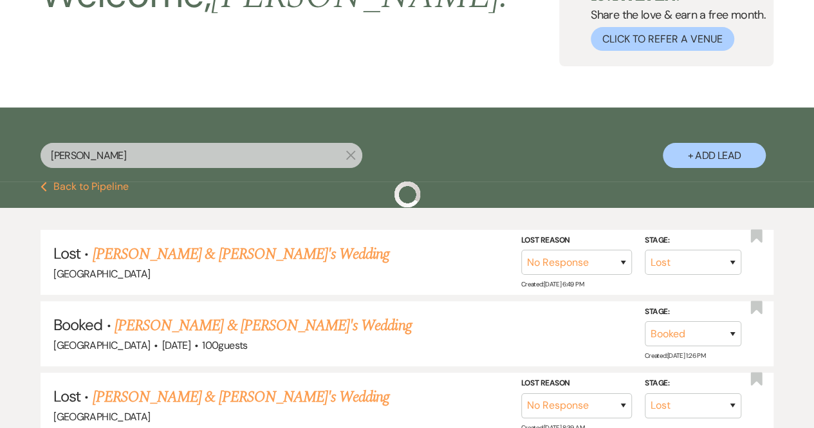
scroll to position [171, 0]
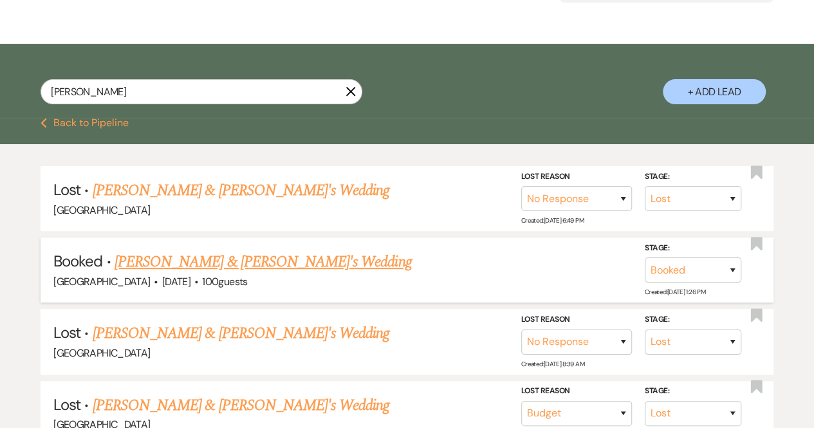
click at [269, 257] on link "[PERSON_NAME] & [PERSON_NAME]'s Wedding" at bounding box center [263, 261] width 297 height 23
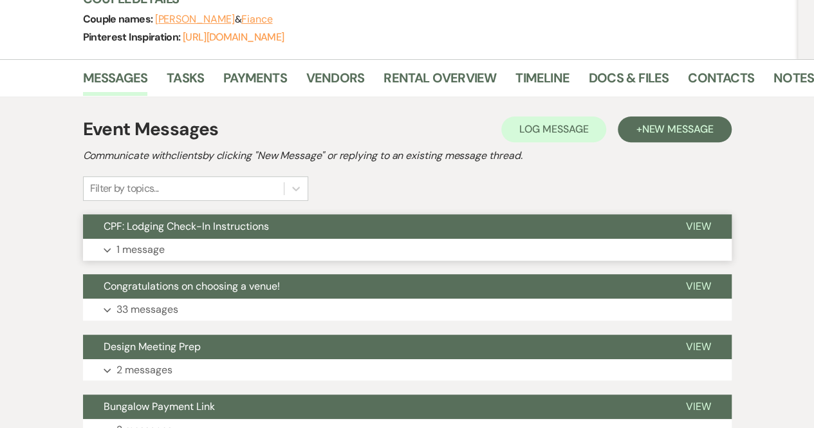
click at [226, 246] on button "Expand 1 message" at bounding box center [407, 250] width 649 height 22
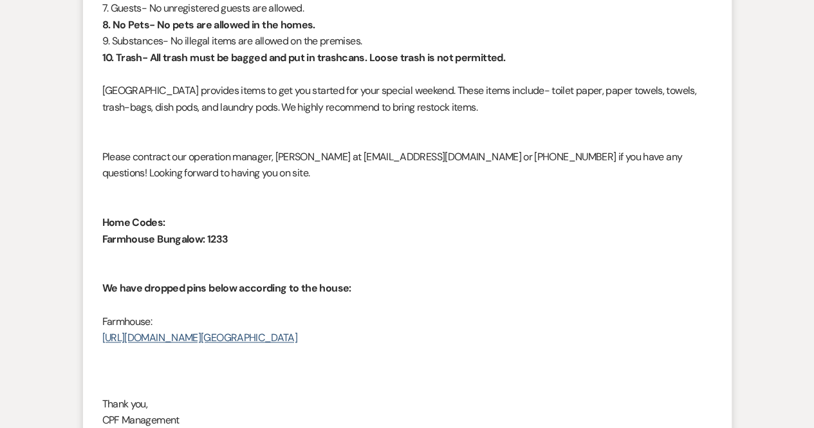
scroll to position [751, 0]
click at [255, 337] on link "[URL][DOMAIN_NAME][GEOGRAPHIC_DATA]" at bounding box center [200, 338] width 196 height 14
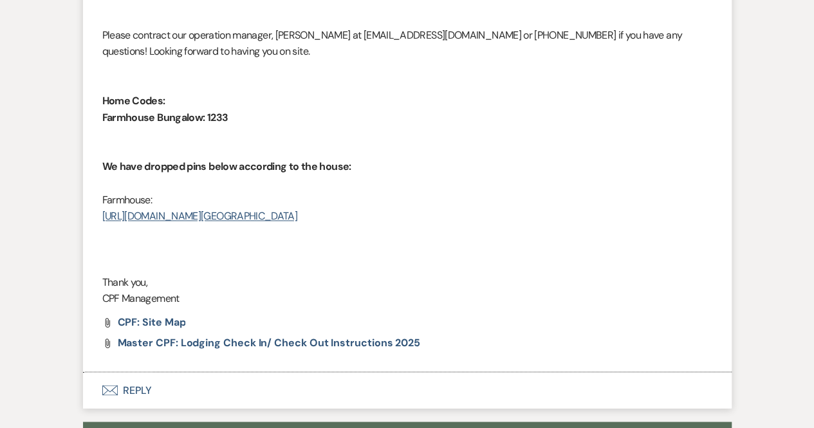
scroll to position [883, 0]
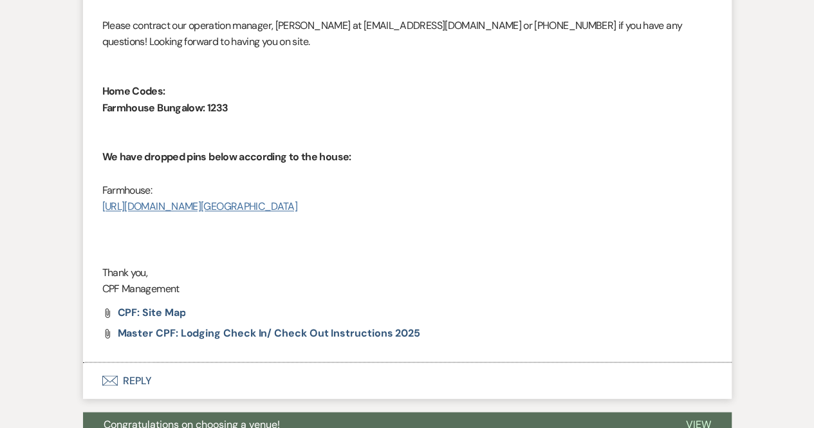
click at [298, 205] on link "[URL][DOMAIN_NAME][GEOGRAPHIC_DATA]" at bounding box center [200, 206] width 196 height 14
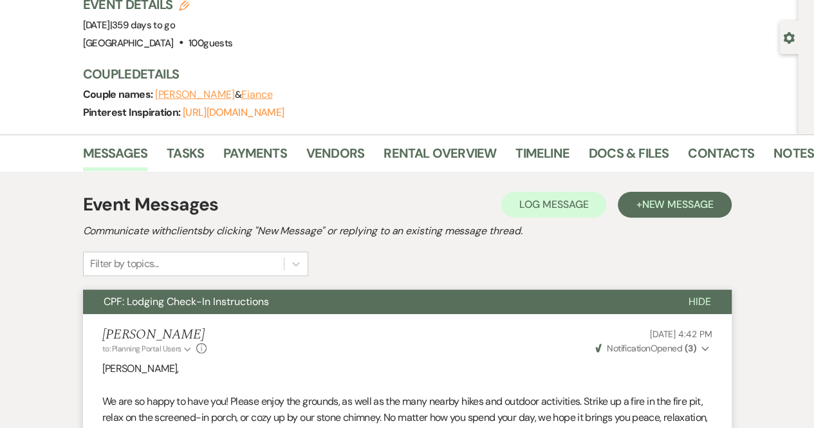
scroll to position [0, 0]
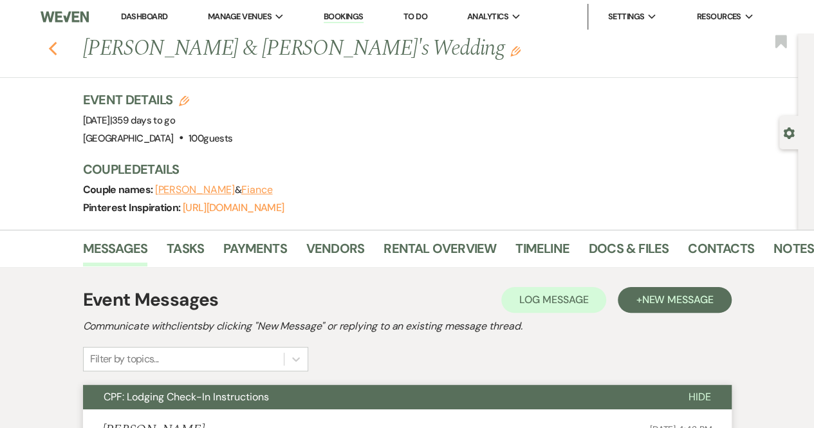
click at [57, 50] on use "button" at bounding box center [52, 49] width 8 height 14
select select "8"
select select "5"
select select "8"
select select "5"
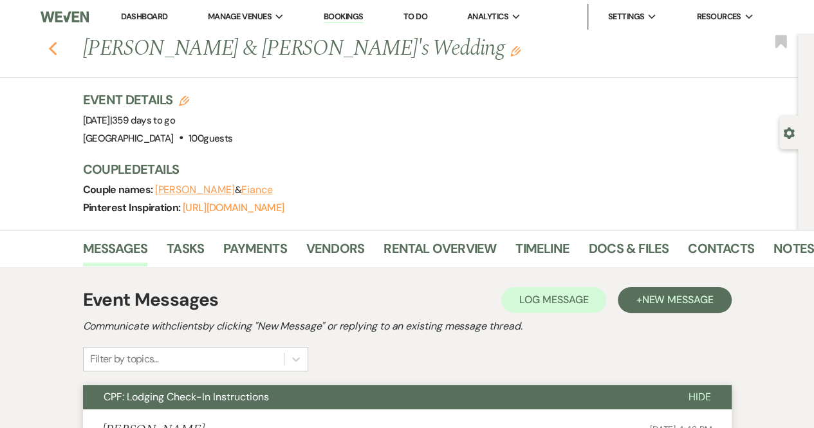
select select "8"
select select "7"
select select "8"
select select "5"
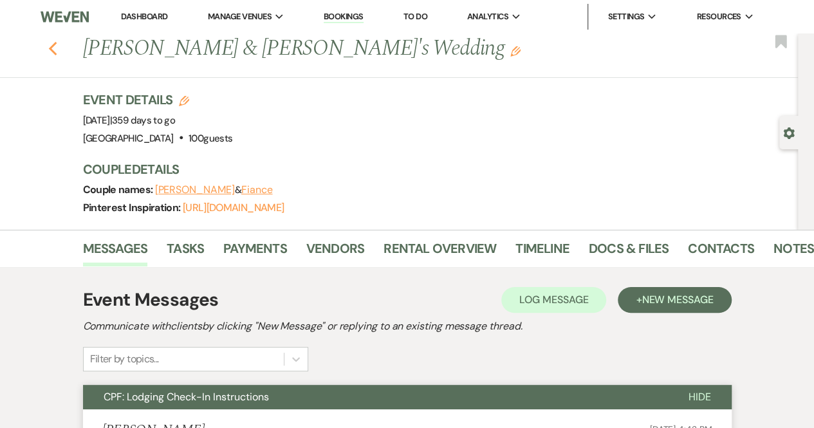
select select "8"
select select "5"
select select "8"
select select "5"
select select "8"
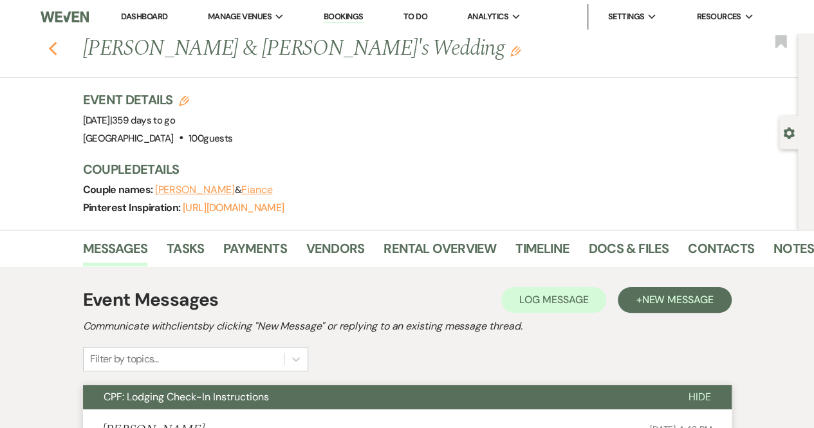
select select "5"
select select "8"
select select "5"
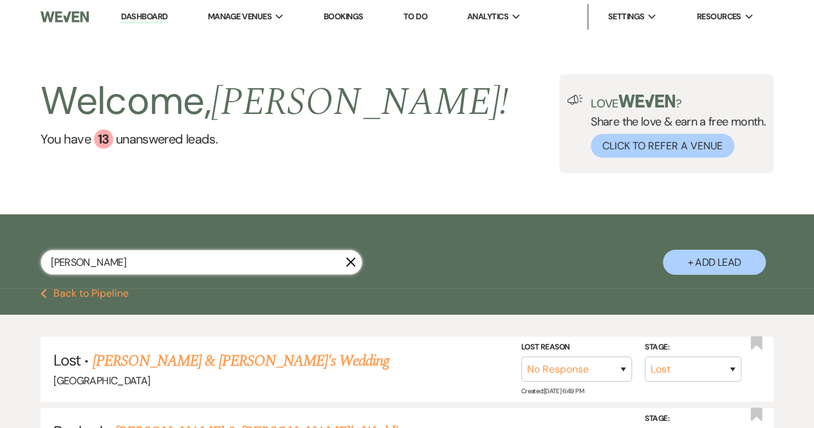
drag, startPoint x: 140, startPoint y: 254, endPoint x: 0, endPoint y: 253, distance: 140.3
click at [0, 253] on div "Maddie X + Add Lead" at bounding box center [407, 253] width 814 height 65
type input "[PERSON_NAME]"
select select "5"
select select "8"
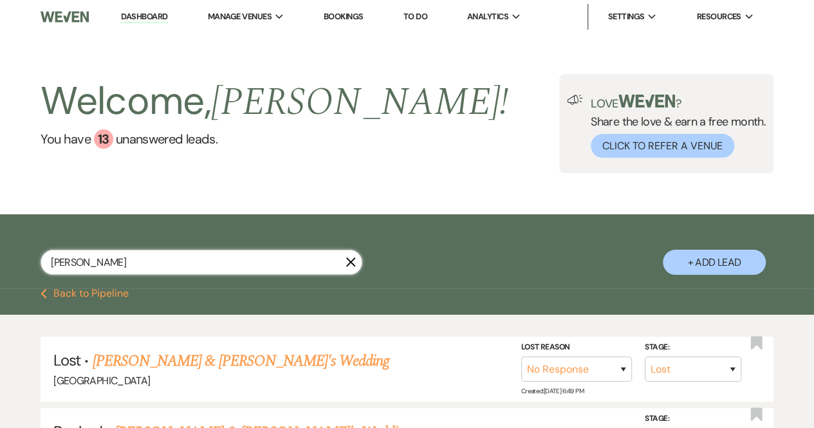
select select "5"
select select "8"
select select "5"
select select "8"
select select "5"
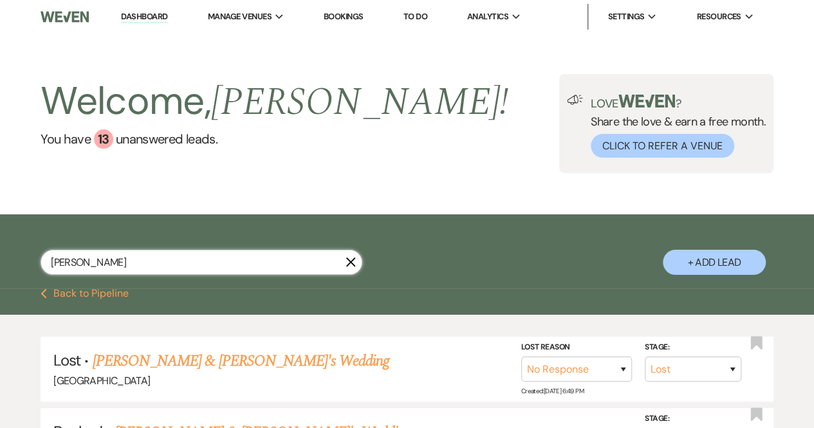
select select "8"
select select "5"
select select "8"
select select "10"
select select "8"
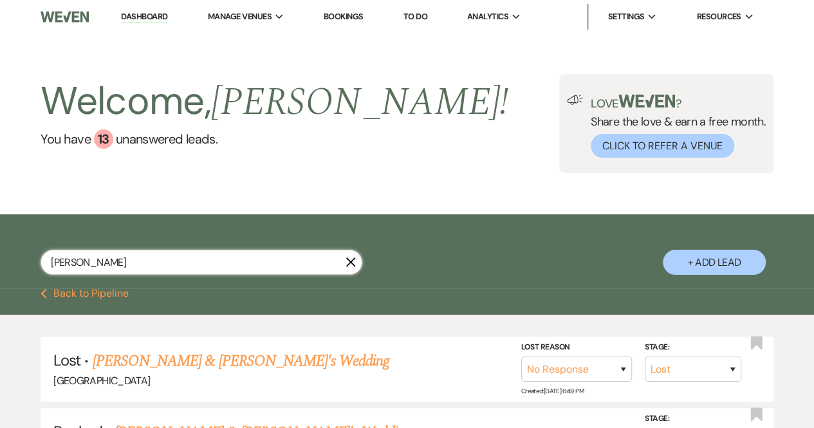
select select "5"
select select "8"
select select "5"
select select "8"
select select "5"
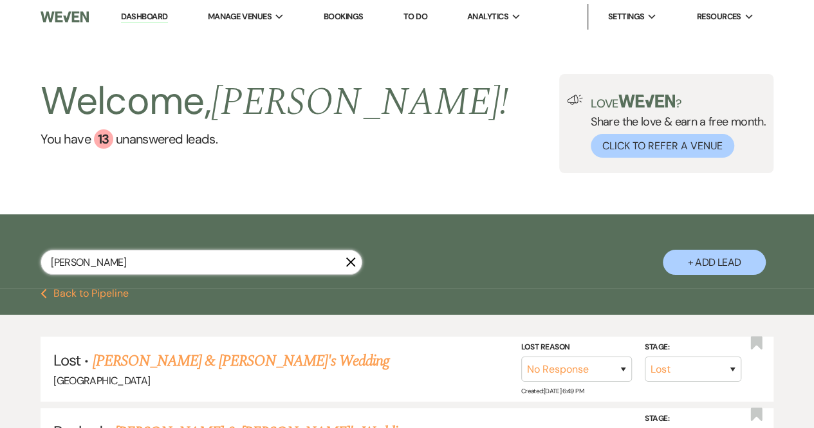
select select "8"
select select "5"
select select "8"
select select "5"
select select "8"
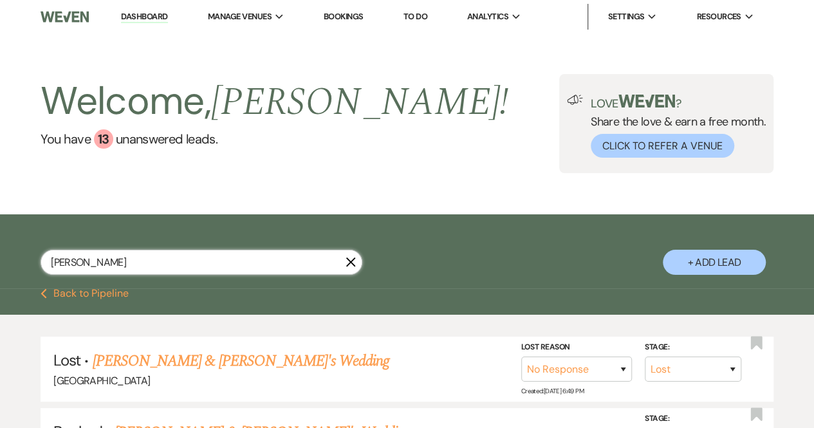
select select "5"
select select "8"
select select "5"
select select "8"
select select "5"
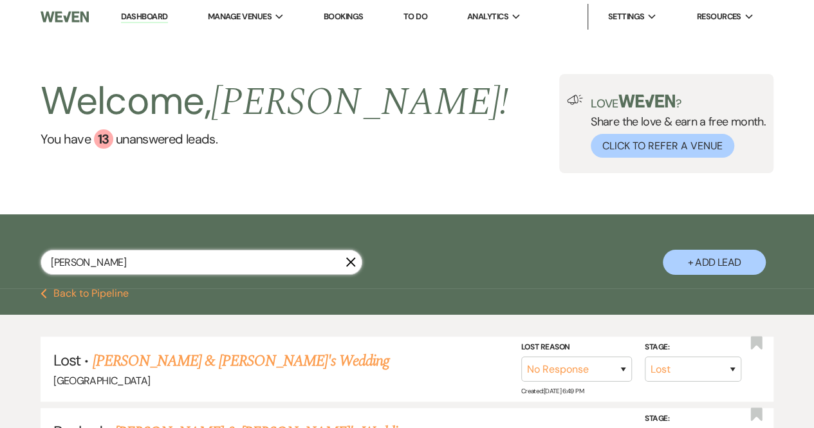
select select "8"
select select "5"
select select "8"
select select "5"
select select "8"
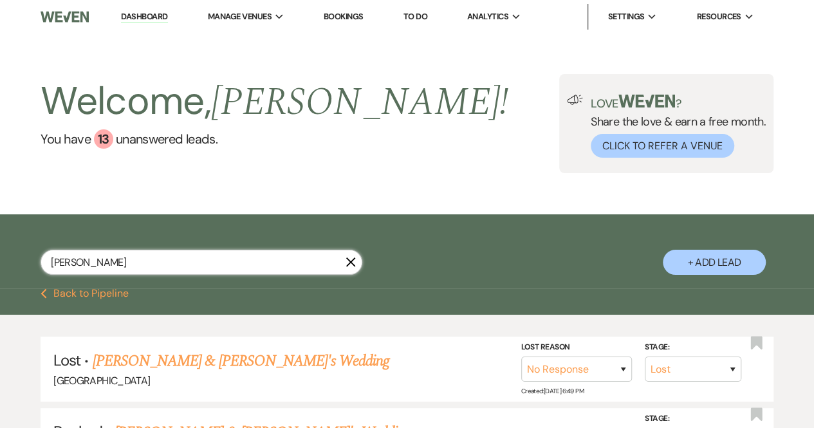
select select "5"
select select "8"
select select "5"
select select "8"
select select "5"
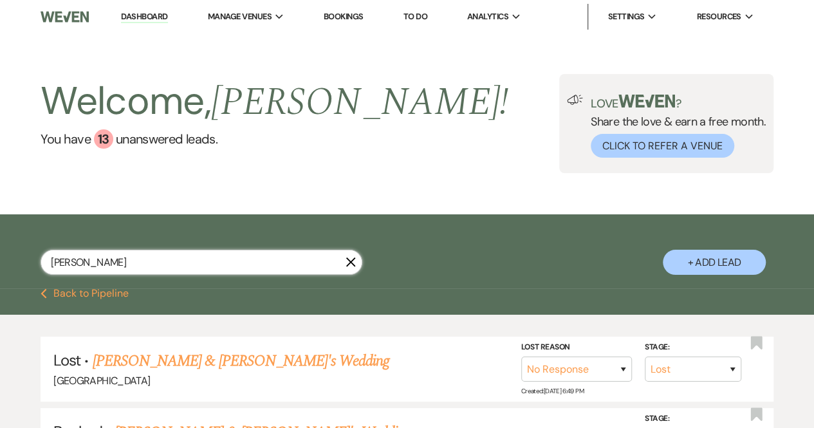
select select "8"
select select "5"
select select "8"
select select "5"
select select "8"
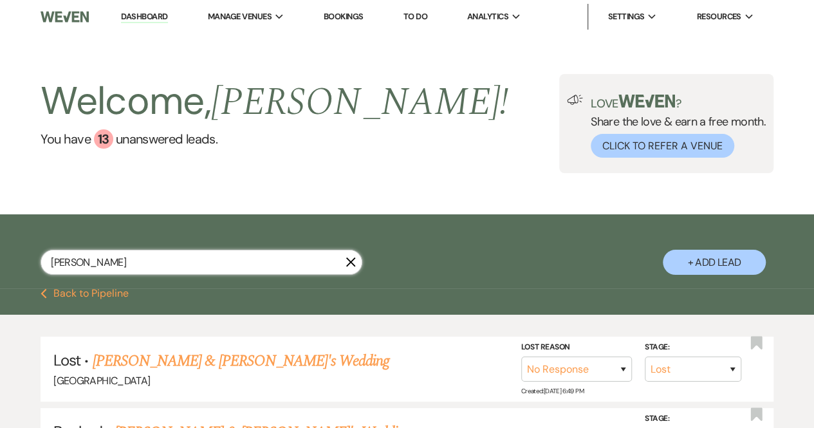
select select "5"
select select "8"
select select "5"
select select "8"
select select "5"
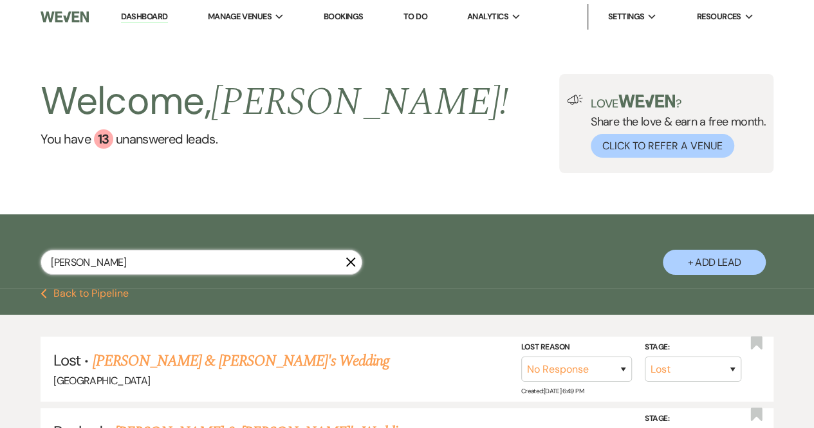
select select "8"
select select "5"
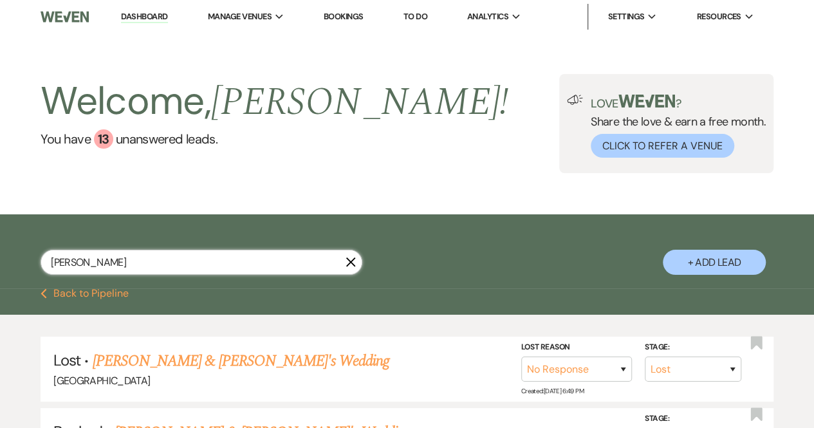
select select "8"
select select "5"
select select "8"
select select "5"
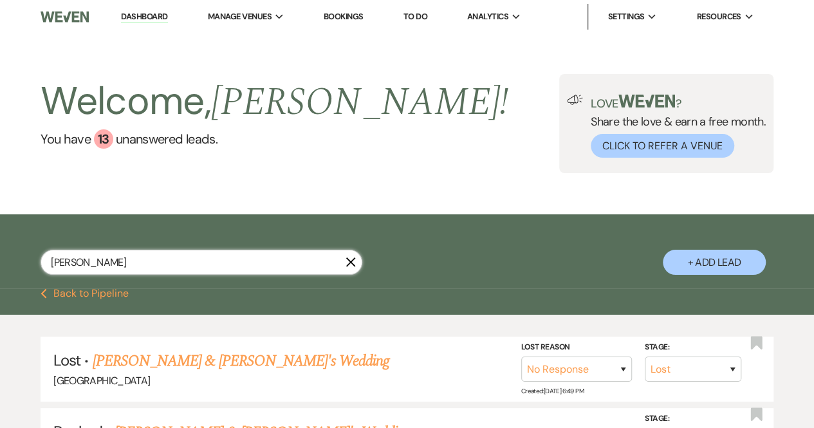
select select "8"
select select "5"
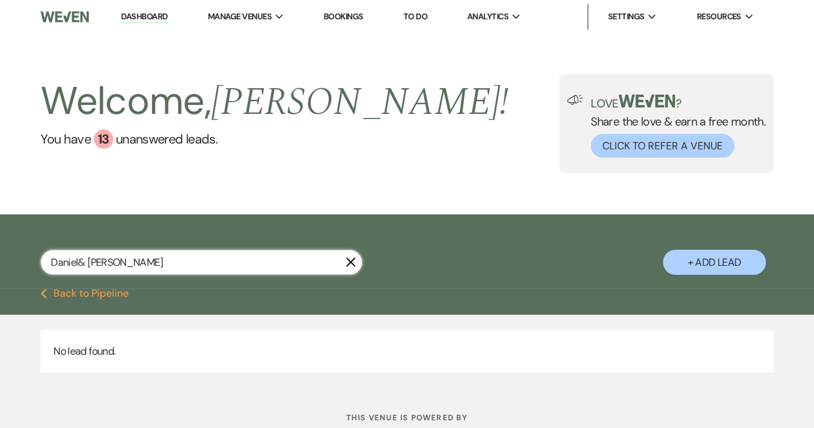
click at [77, 258] on input "Daniel& [PERSON_NAME]" at bounding box center [202, 262] width 322 height 25
drag, startPoint x: 157, startPoint y: 261, endPoint x: 77, endPoint y: 261, distance: 80.4
click at [77, 261] on input "[PERSON_NAME] & [PERSON_NAME]" at bounding box center [202, 262] width 322 height 25
type input "[PERSON_NAME]"
select select "5"
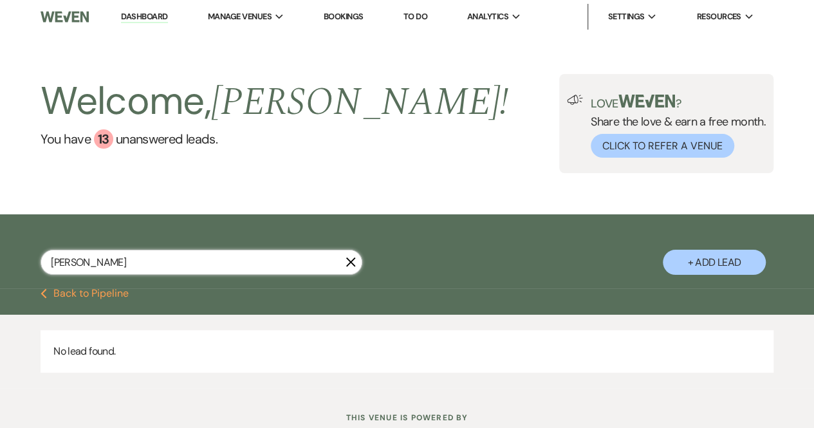
select select "8"
select select "5"
select select "8"
select select "5"
select select "8"
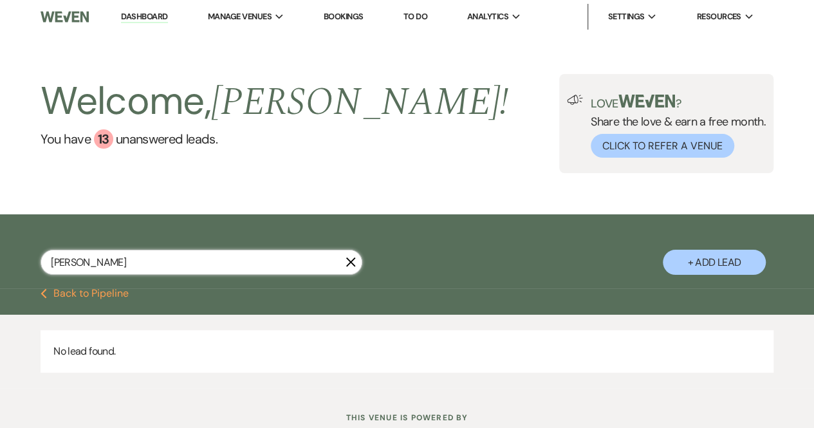
select select "5"
select select "8"
select select "5"
select select "8"
select select "10"
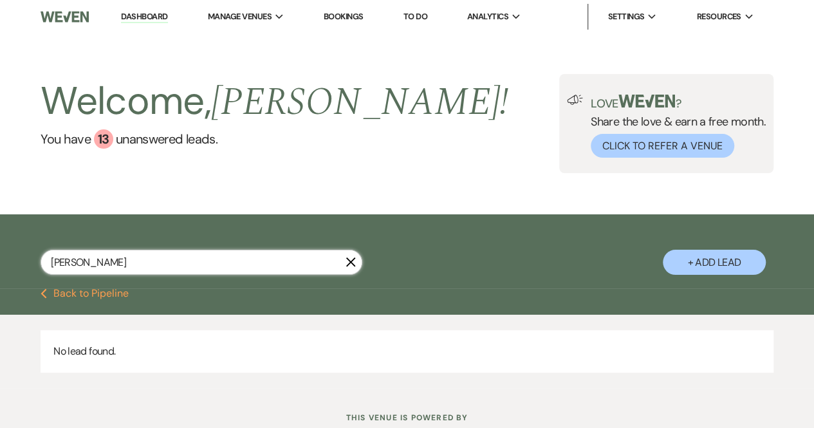
select select "8"
select select "5"
select select "8"
select select "5"
select select "8"
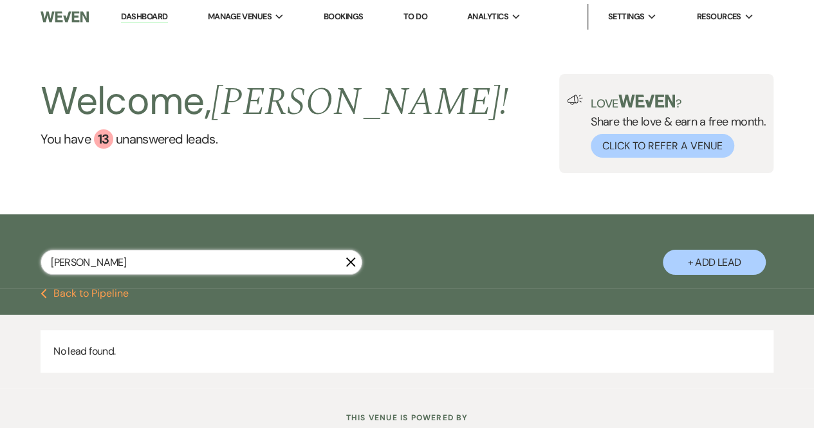
select select "5"
select select "8"
select select "5"
select select "8"
select select "5"
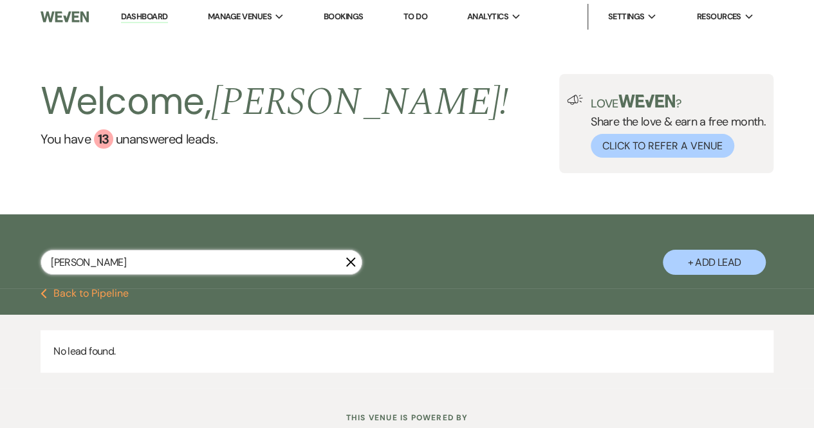
select select "8"
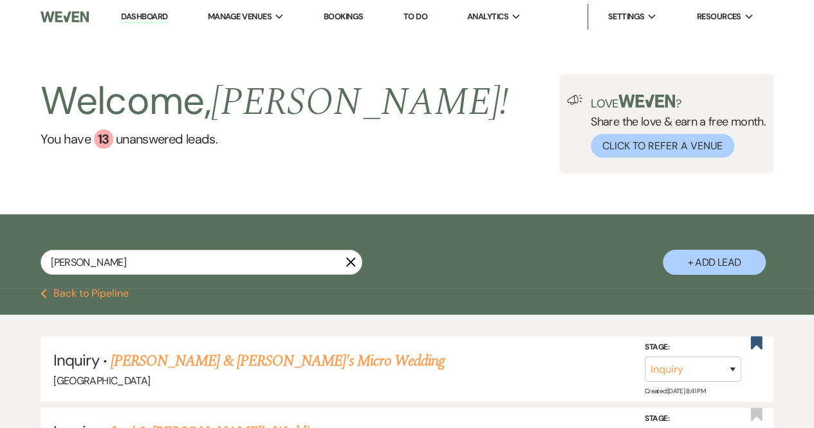
click at [88, 288] on button "Previous Back to Pipeline" at bounding box center [85, 293] width 88 height 10
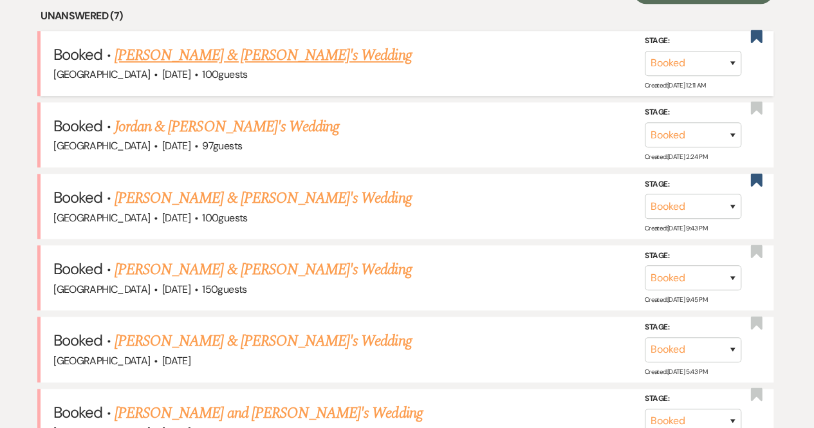
scroll to position [539, 0]
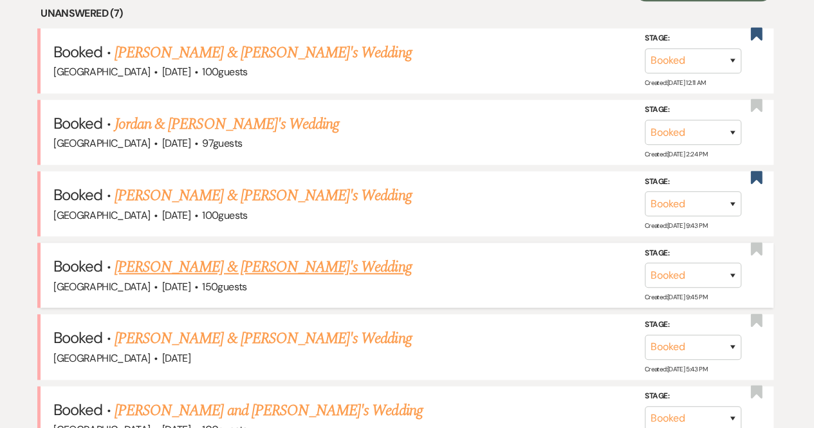
click at [251, 266] on link "[PERSON_NAME] & [PERSON_NAME]'s Wedding" at bounding box center [263, 266] width 297 height 23
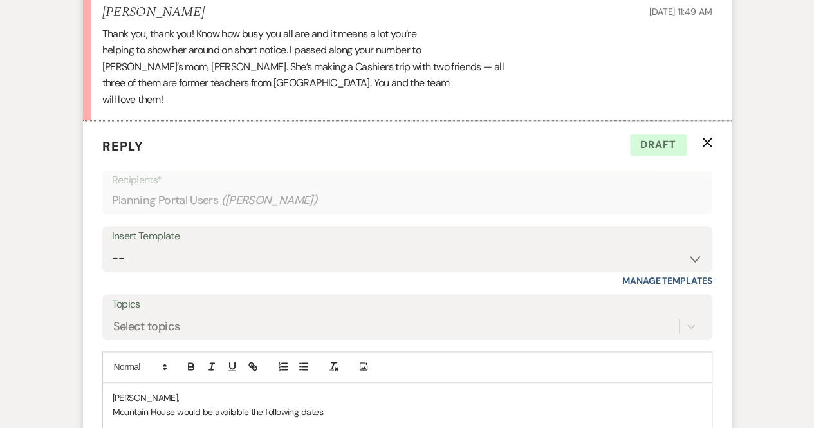
scroll to position [39694, 0]
drag, startPoint x: 185, startPoint y: 171, endPoint x: 195, endPoint y: 175, distance: 11.0
click at [195, 109] on div "Thank you, thank you! Know how busy you all are and it means a lot you’re helpi…" at bounding box center [407, 68] width 610 height 82
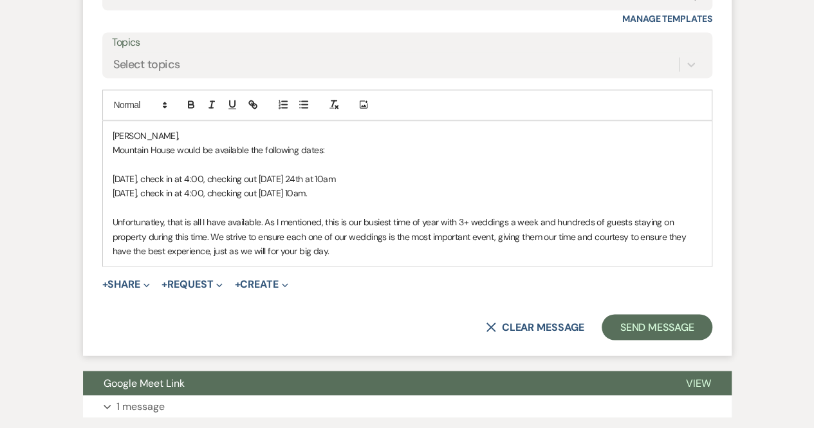
scroll to position [40005, 0]
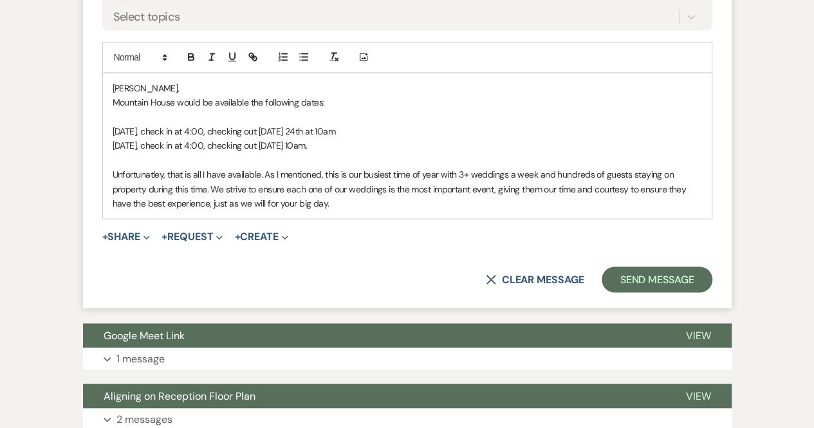
click at [348, 210] on p "Unfortunatley, that is all I have available. As I mentioned, this is our busies…" at bounding box center [407, 188] width 589 height 43
click at [161, 95] on p "[PERSON_NAME]," at bounding box center [407, 88] width 589 height 14
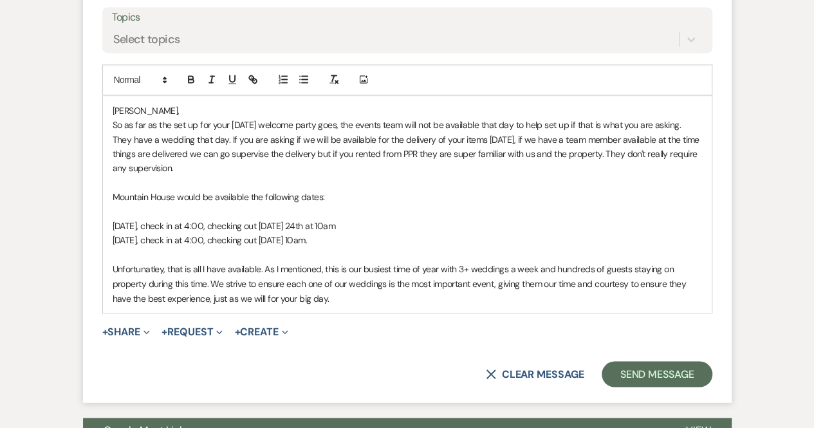
scroll to position [39983, 0]
click at [552, 175] on p "So as far as the set up for your [DATE] welcome party goes, the events team wil…" at bounding box center [407, 146] width 589 height 58
click at [336, 175] on p "So as far as the set up for your [DATE] welcome party goes, the events team wil…" at bounding box center [407, 146] width 589 height 58
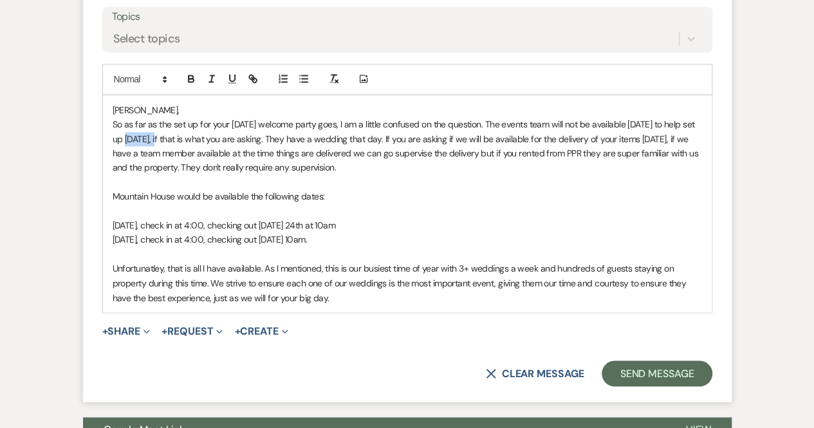
drag, startPoint x: 146, startPoint y: 216, endPoint x: 109, endPoint y: 214, distance: 37.4
click at [109, 214] on div "[PERSON_NAME], So as far as the set up for your [DATE] welcome party goes, I am…" at bounding box center [407, 203] width 609 height 217
drag, startPoint x: 225, startPoint y: 218, endPoint x: 104, endPoint y: 214, distance: 121.0
click at [104, 214] on div "[PERSON_NAME], So as far as the set up for your [DATE] welcome party goes, I am…" at bounding box center [407, 203] width 609 height 217
click at [225, 175] on p "So as far as the set up for your [DATE] welcome party goes, I am a little confu…" at bounding box center [407, 146] width 589 height 58
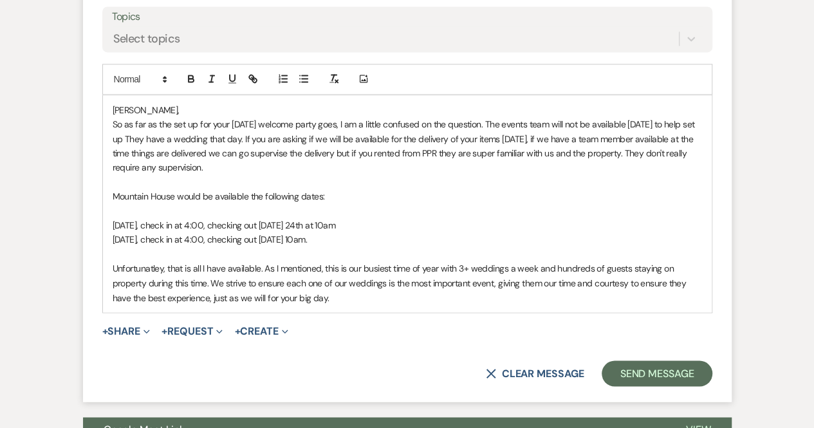
click at [140, 189] on p at bounding box center [407, 182] width 589 height 14
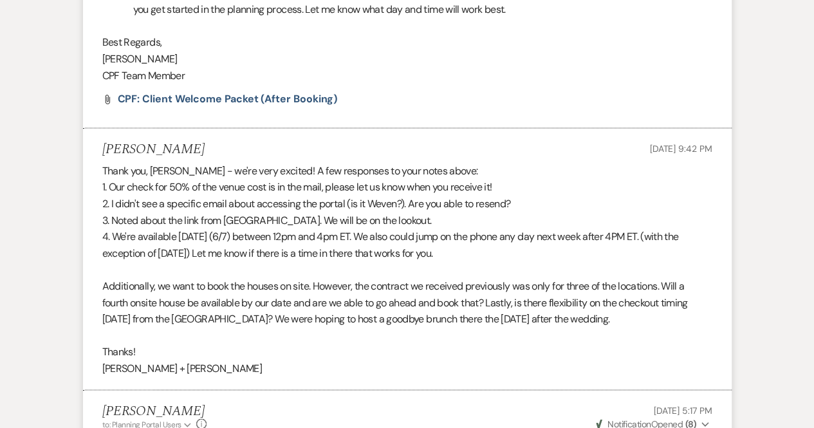
scroll to position [0, 0]
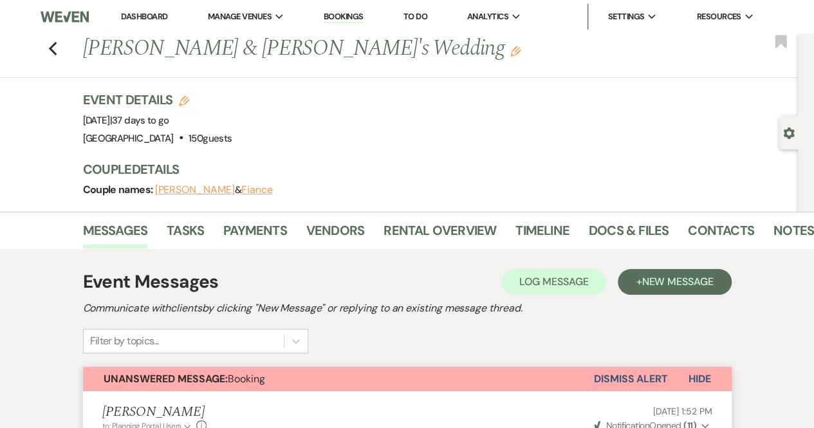
click at [156, 14] on link "Dashboard" at bounding box center [144, 16] width 46 height 11
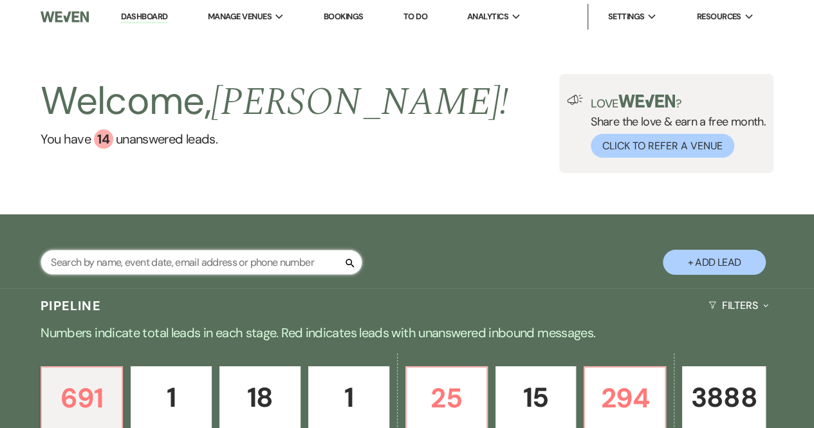
click at [171, 258] on input "text" at bounding box center [202, 262] width 322 height 25
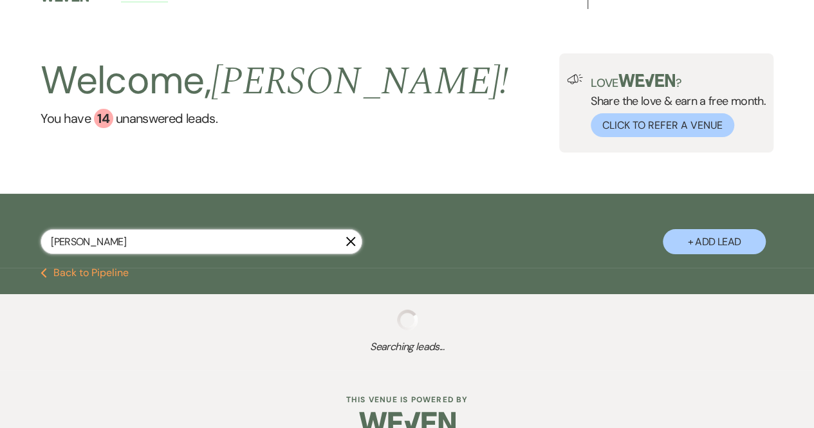
scroll to position [23, 0]
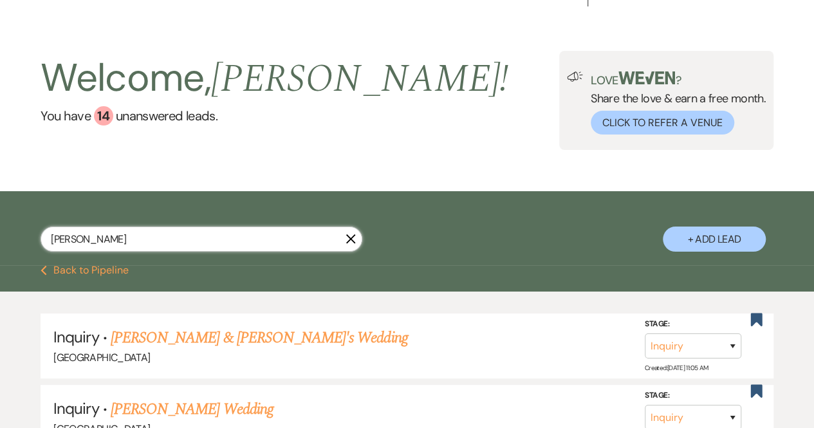
click at [107, 227] on input "[PERSON_NAME]" at bounding box center [202, 239] width 322 height 25
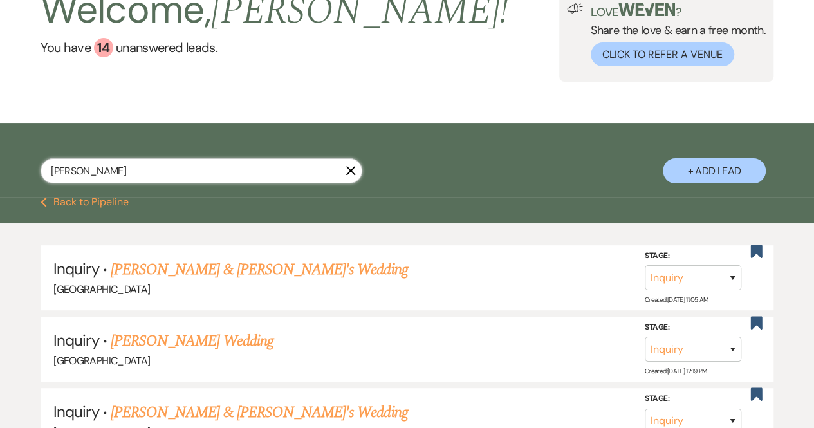
scroll to position [93, 0]
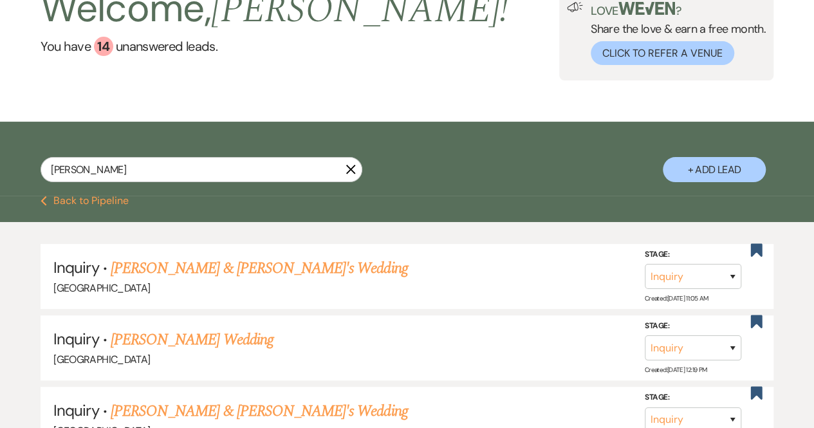
click at [93, 203] on button "Previous Back to Pipeline" at bounding box center [85, 201] width 88 height 10
click at [74, 122] on div "Welcome, [PERSON_NAME] ! You have 14 unanswered lead s . Love ? Share the love …" at bounding box center [407, 31] width 814 height 181
click at [86, 196] on div "[PERSON_NAME] + Add Lead" at bounding box center [407, 159] width 814 height 75
click at [221, 182] on input "[PERSON_NAME]" at bounding box center [202, 169] width 322 height 25
click at [172, 182] on input "[PERSON_NAME]" at bounding box center [202, 169] width 322 height 25
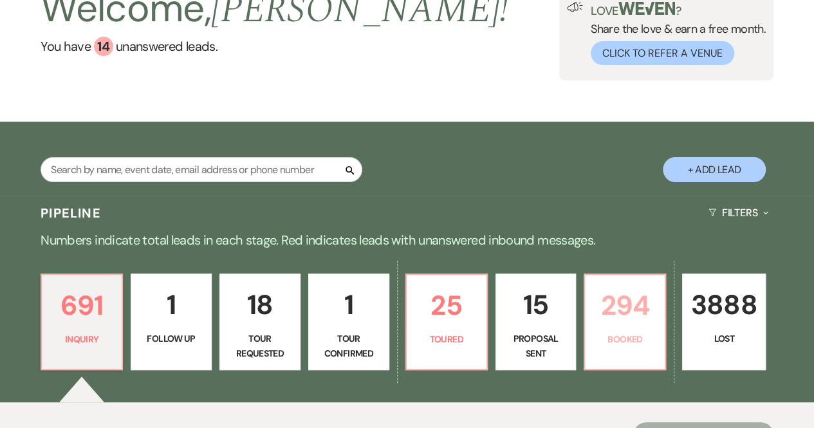
click at [629, 312] on p "294" at bounding box center [625, 305] width 64 height 43
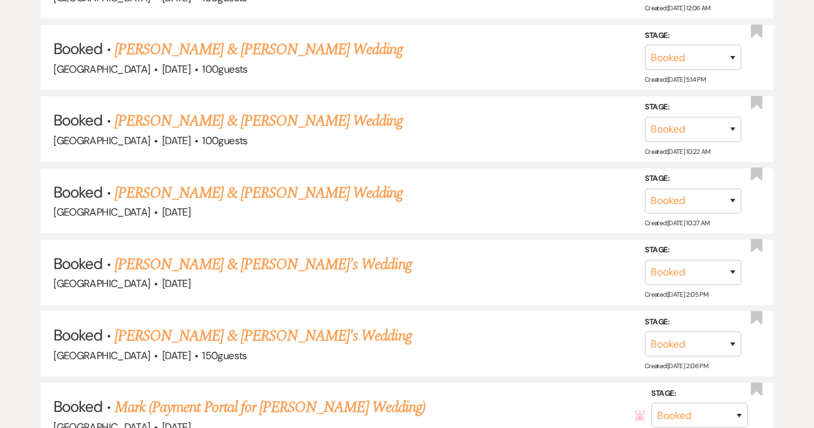
scroll to position [6495, 0]
click at [190, 181] on link "[PERSON_NAME] & [PERSON_NAME] Wedding" at bounding box center [259, 192] width 288 height 23
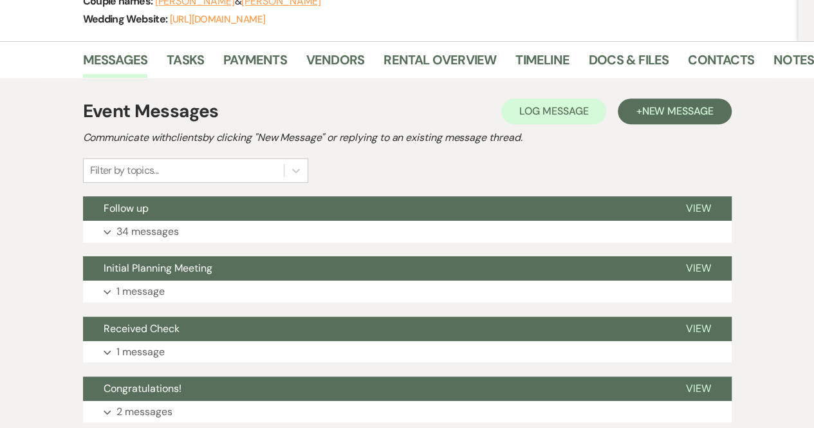
scroll to position [210, 0]
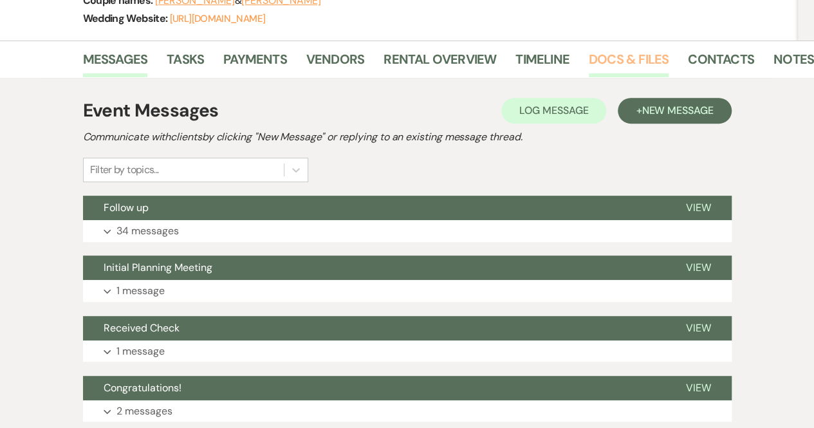
click at [640, 56] on link "Docs & Files" at bounding box center [629, 63] width 80 height 28
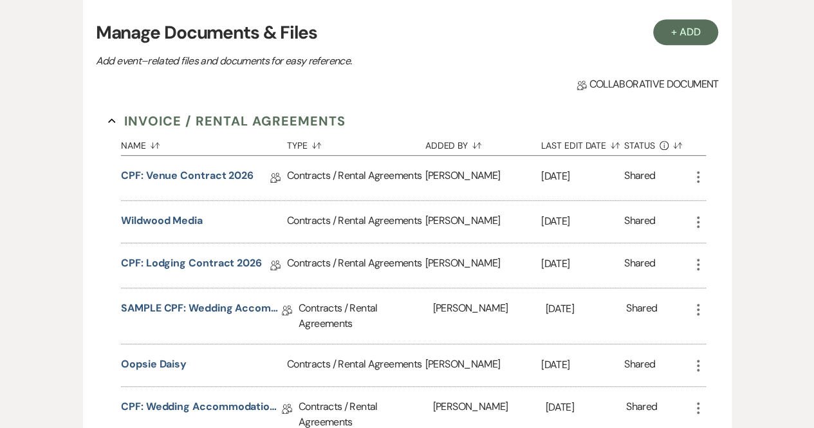
scroll to position [306, 0]
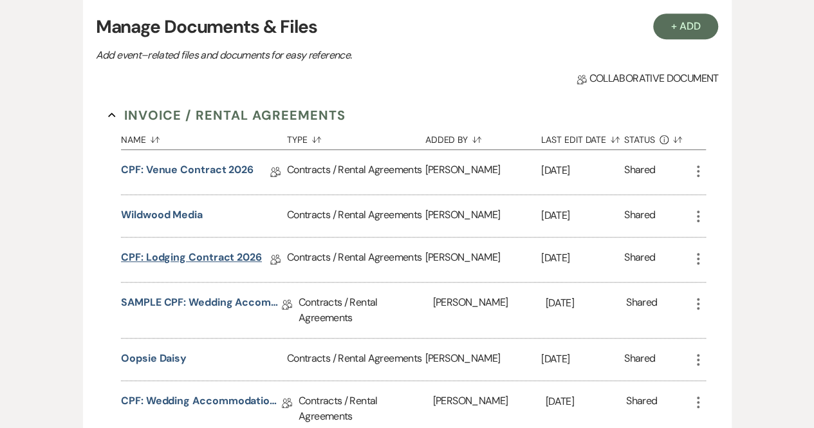
click at [230, 255] on link "CPF: Lodging Contract 2026" at bounding box center [191, 260] width 141 height 20
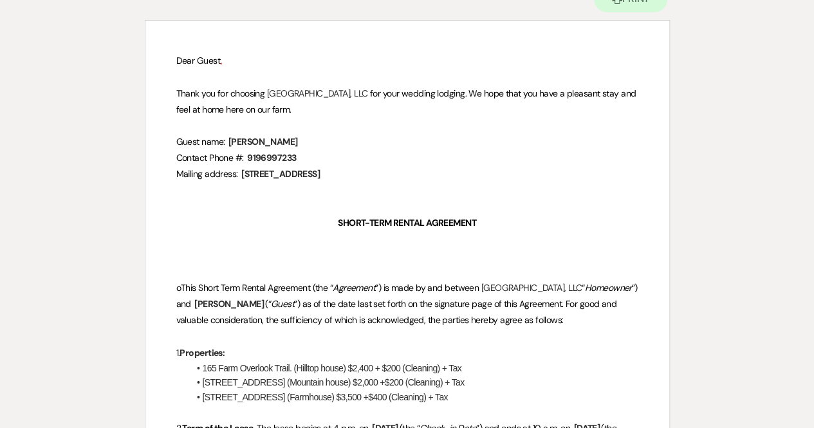
scroll to position [152, 0]
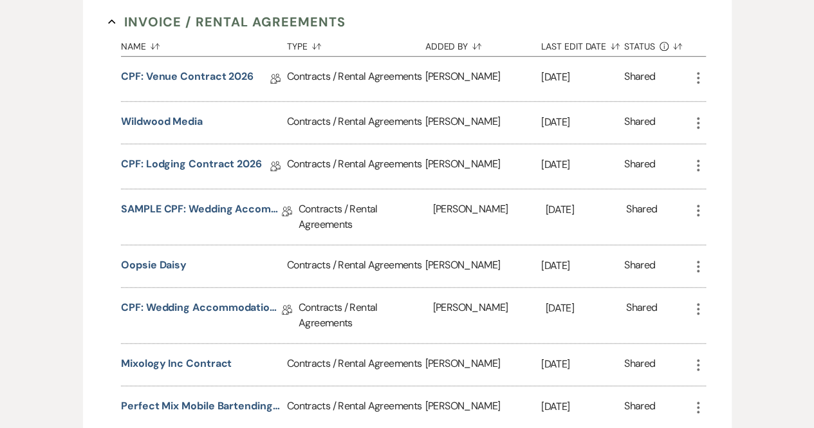
scroll to position [396, 0]
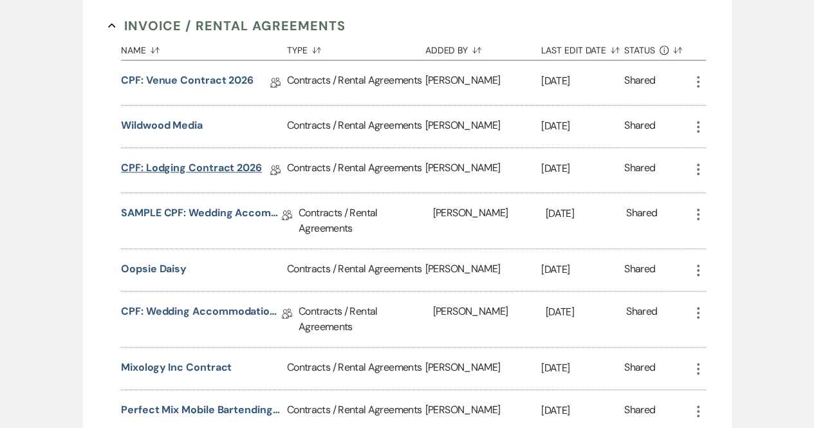
click at [206, 163] on link "CPF: Lodging Contract 2026" at bounding box center [191, 170] width 141 height 20
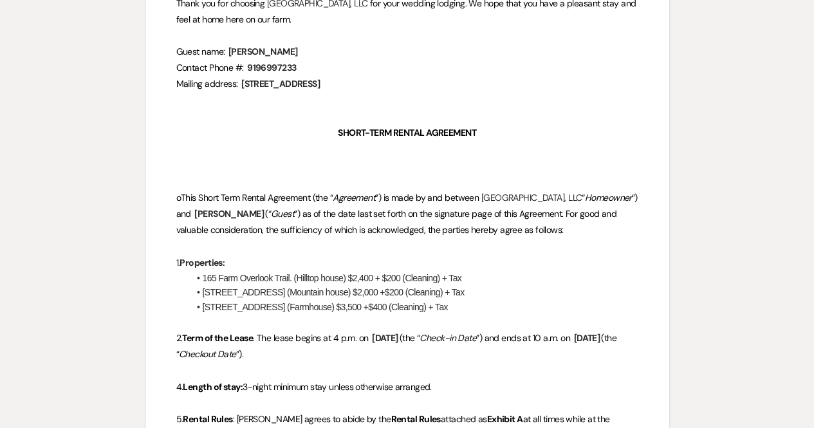
scroll to position [243, 0]
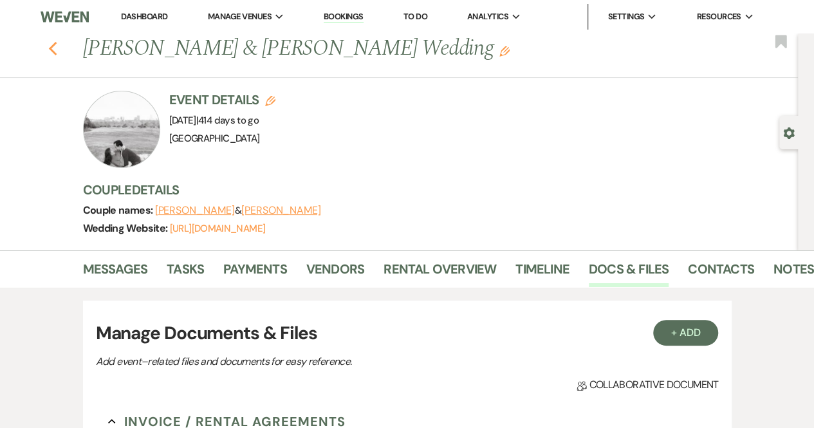
click at [55, 44] on icon "Previous" at bounding box center [53, 48] width 10 height 15
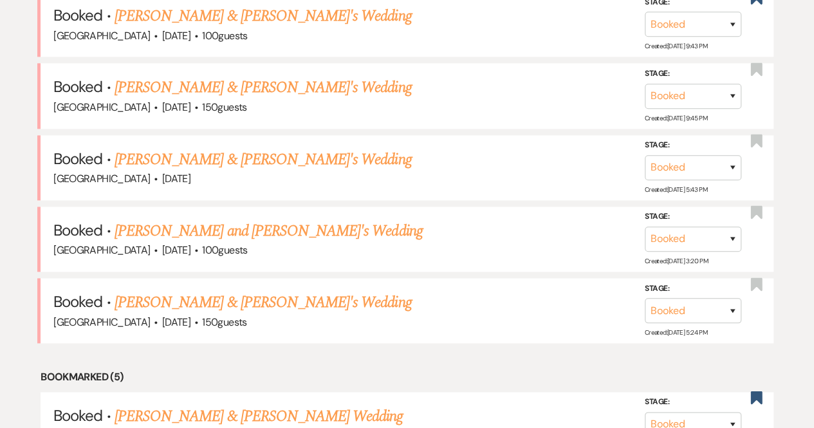
scroll to position [789, 0]
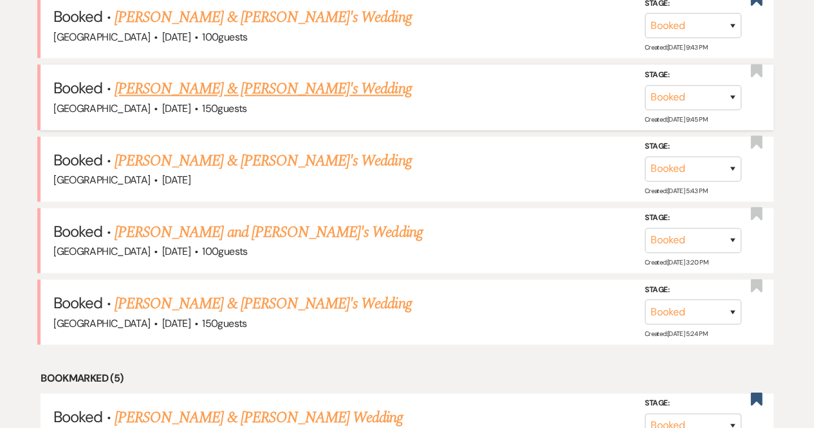
click at [305, 90] on link "[PERSON_NAME] & [PERSON_NAME]'s Wedding" at bounding box center [263, 88] width 297 height 23
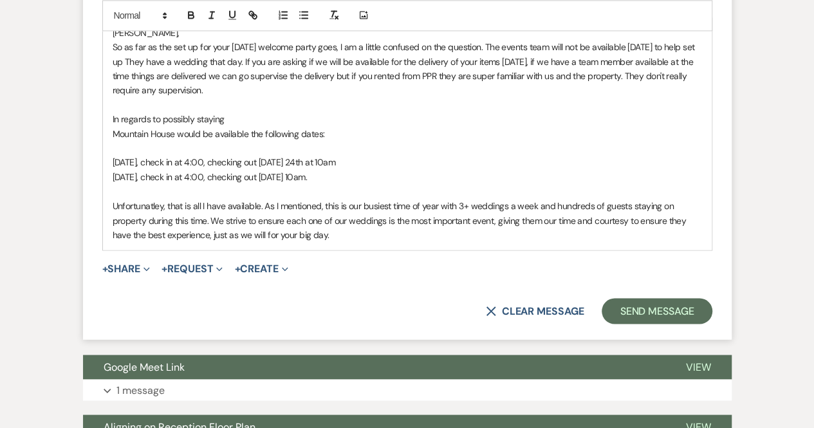
scroll to position [40127, 0]
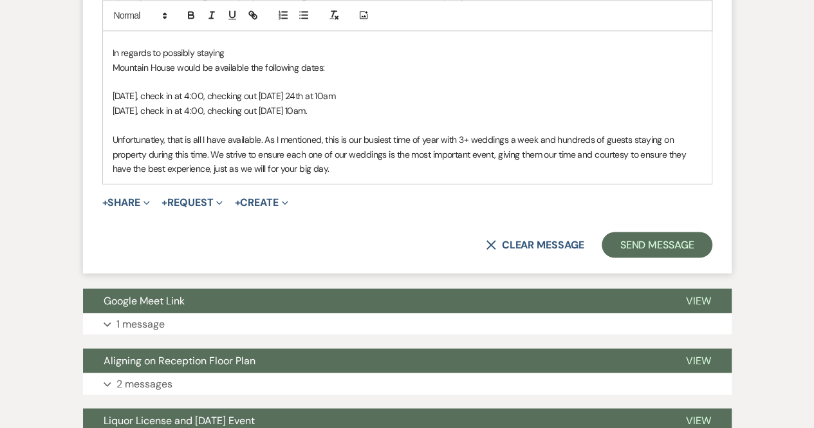
click at [674, 32] on p "So as far as the set up for your [DATE] welcome party goes, I am a little confu…" at bounding box center [407, 3] width 589 height 58
click at [136, 32] on p "So as far as the set up for your [DATE] welcome party goes, I am a little confu…" at bounding box center [407, 3] width 589 height 58
click at [230, 60] on p "In regards to possibly staying" at bounding box center [407, 53] width 589 height 14
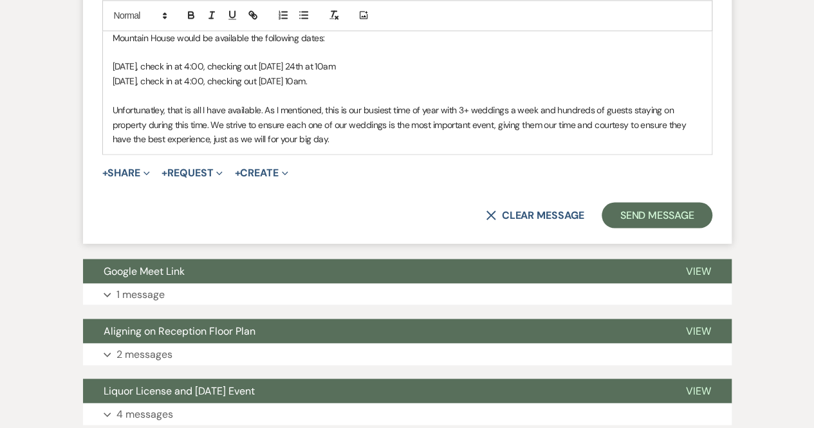
scroll to position [40164, 0]
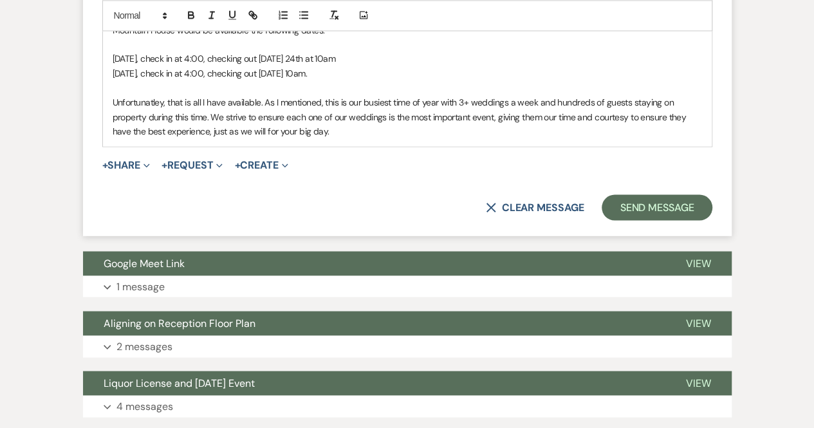
click at [142, 66] on p "[DATE], check in at 4:00, checking out [DATE] 24th at 10am" at bounding box center [407, 58] width 589 height 14
click at [113, 37] on p "Mountain House would be available the following dates:" at bounding box center [407, 30] width 589 height 14
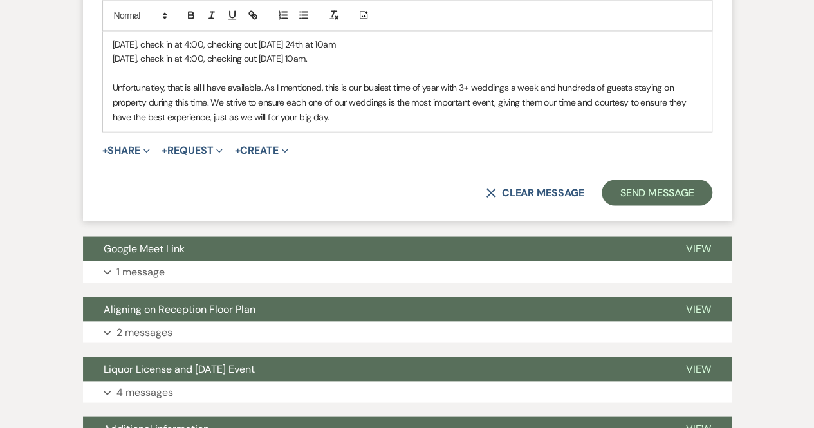
click at [297, 23] on p "In regards to possibly staying at [GEOGRAPHIC_DATA] would be available the foll…" at bounding box center [407, 15] width 589 height 14
drag, startPoint x: 616, startPoint y: 92, endPoint x: 537, endPoint y: 93, distance: 79.2
click at [537, 23] on p "In regards to possibly staying at [GEOGRAPHIC_DATA], the following dates are al…" at bounding box center [407, 15] width 589 height 14
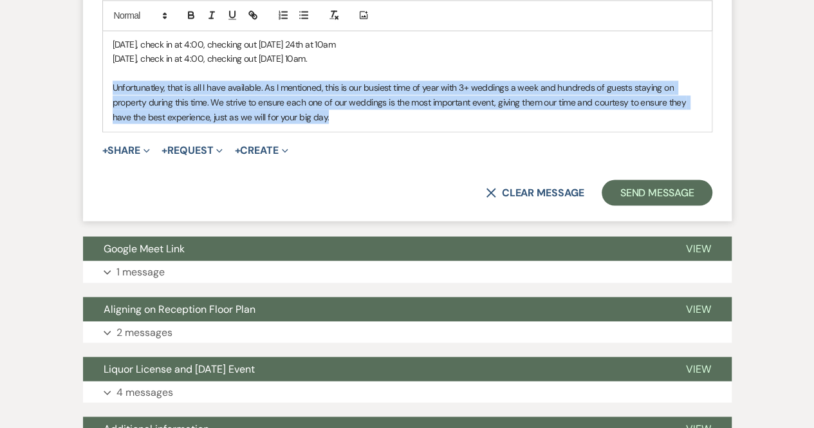
drag, startPoint x: 339, startPoint y: 198, endPoint x: 98, endPoint y: 160, distance: 243.6
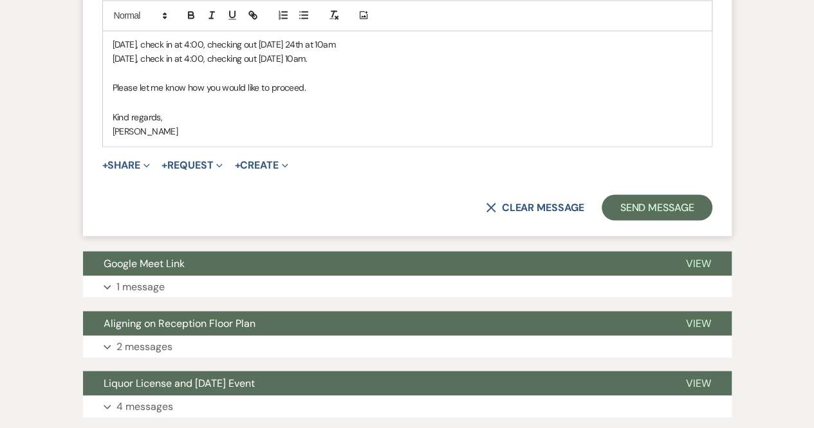
scroll to position [40116, 0]
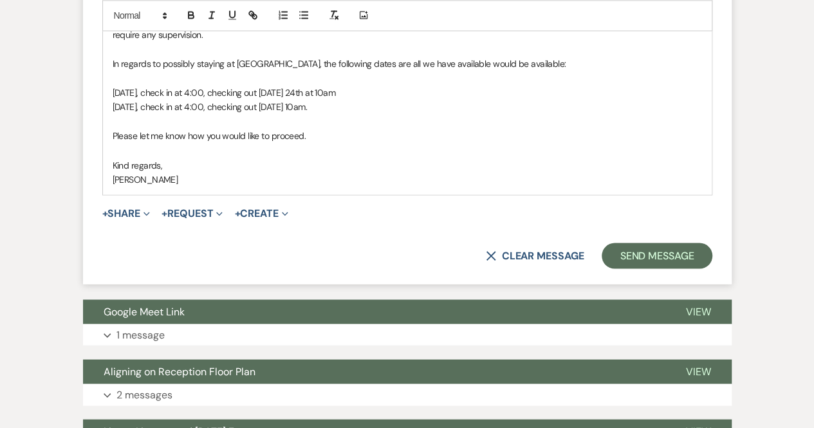
click at [674, 42] on p "So as far as the set up for your [DATE] welcome party goes, I am a little confu…" at bounding box center [407, 14] width 589 height 58
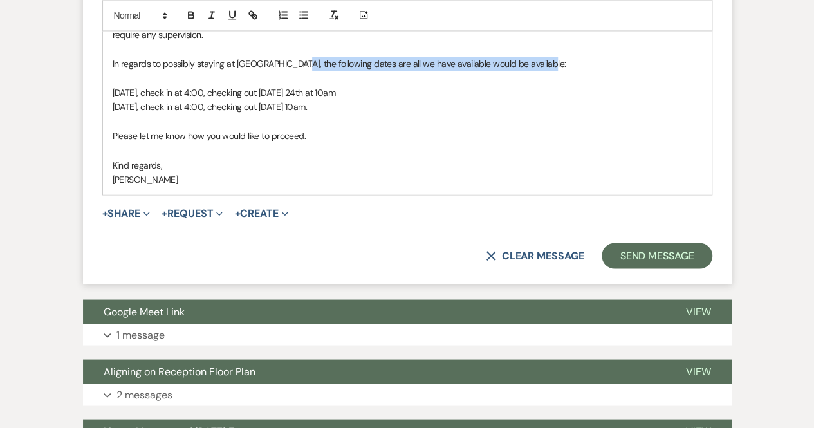
drag, startPoint x: 552, startPoint y: 141, endPoint x: 299, endPoint y: 138, distance: 252.9
click at [299, 71] on p "In regards to possibly staying at [GEOGRAPHIC_DATA], the following dates are al…" at bounding box center [407, 64] width 589 height 14
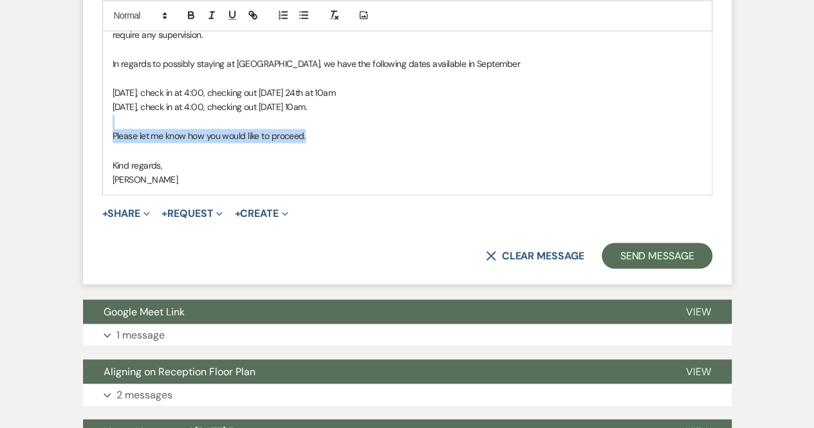
drag, startPoint x: 301, startPoint y: 209, endPoint x: 87, endPoint y: 193, distance: 214.3
click at [456, 114] on p "[DATE], check in at 4:00, checking out [DATE] 10am." at bounding box center [407, 107] width 589 height 14
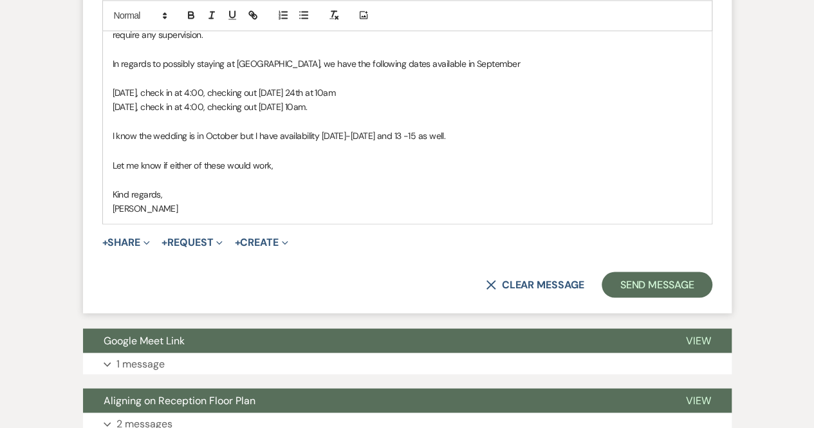
drag, startPoint x: 290, startPoint y: 239, endPoint x: 169, endPoint y: 239, distance: 121.0
click at [169, 172] on p "Let me know if either of these would work," at bounding box center [407, 165] width 589 height 14
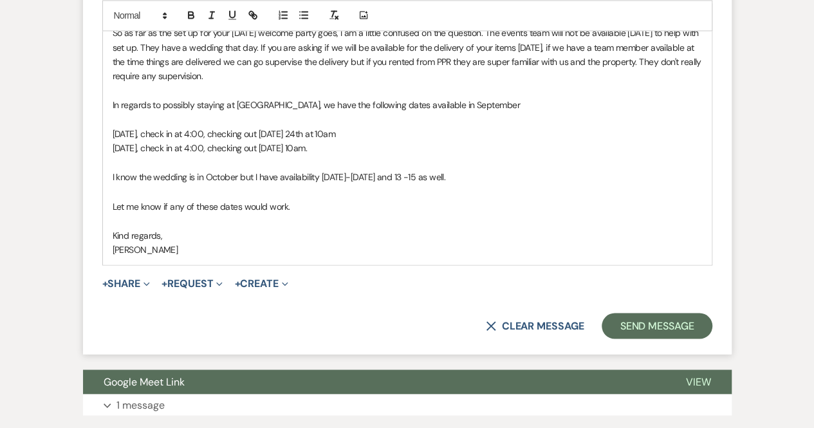
scroll to position [40075, 0]
click at [637, 338] on button "Send Message" at bounding box center [657, 325] width 110 height 26
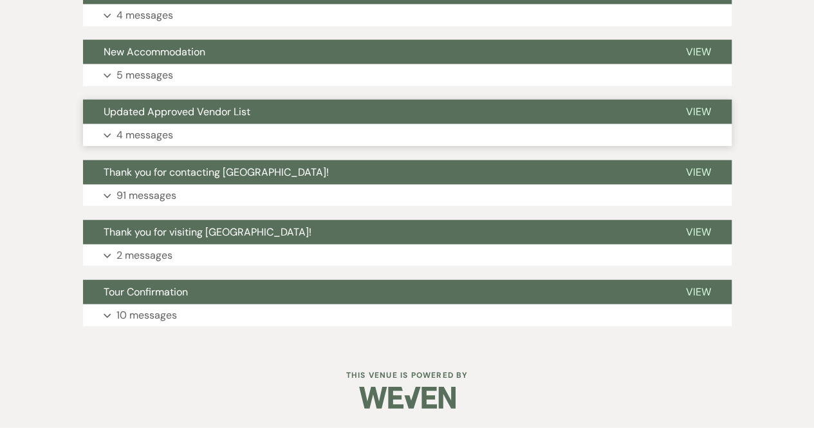
scroll to position [40609, 0]
